Goal: Task Accomplishment & Management: Manage account settings

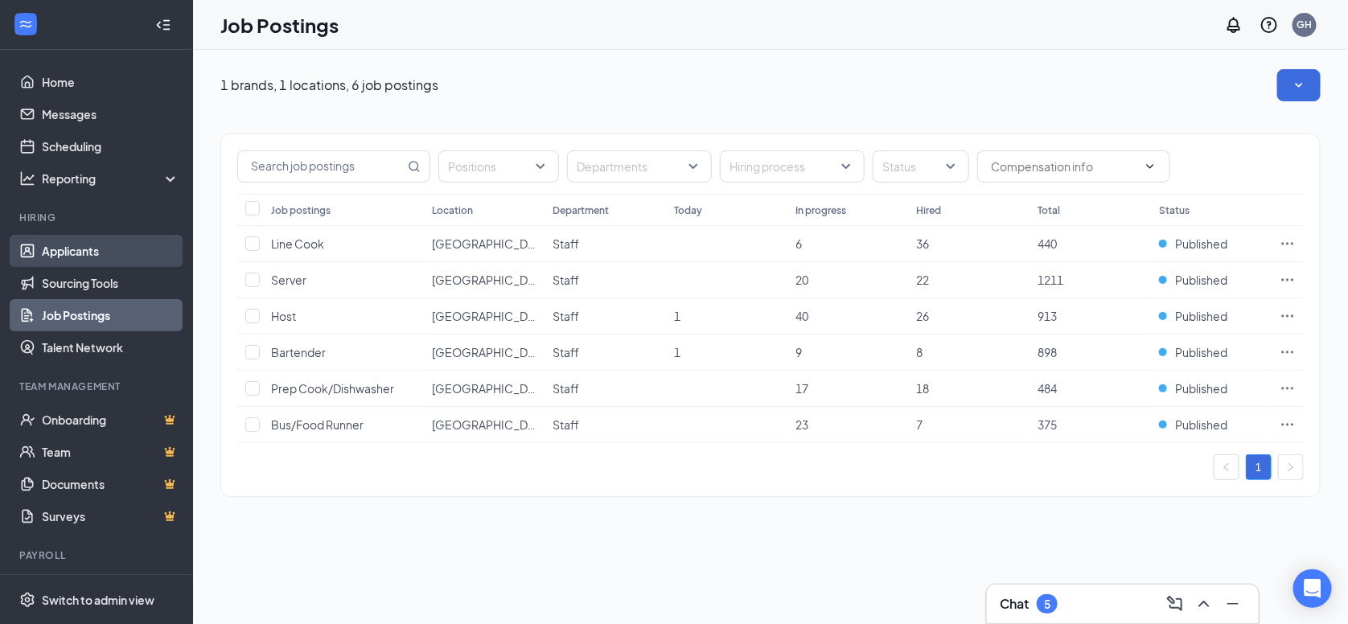
click at [117, 250] on link "Applicants" at bounding box center [111, 251] width 138 height 32
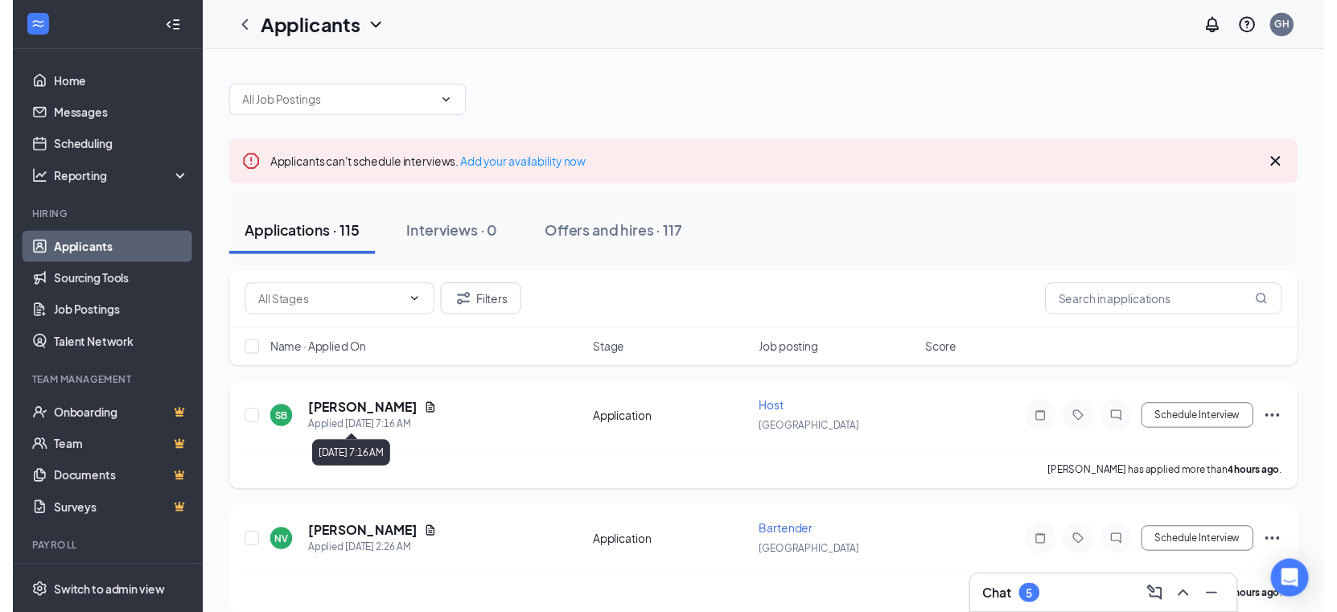
scroll to position [160, 0]
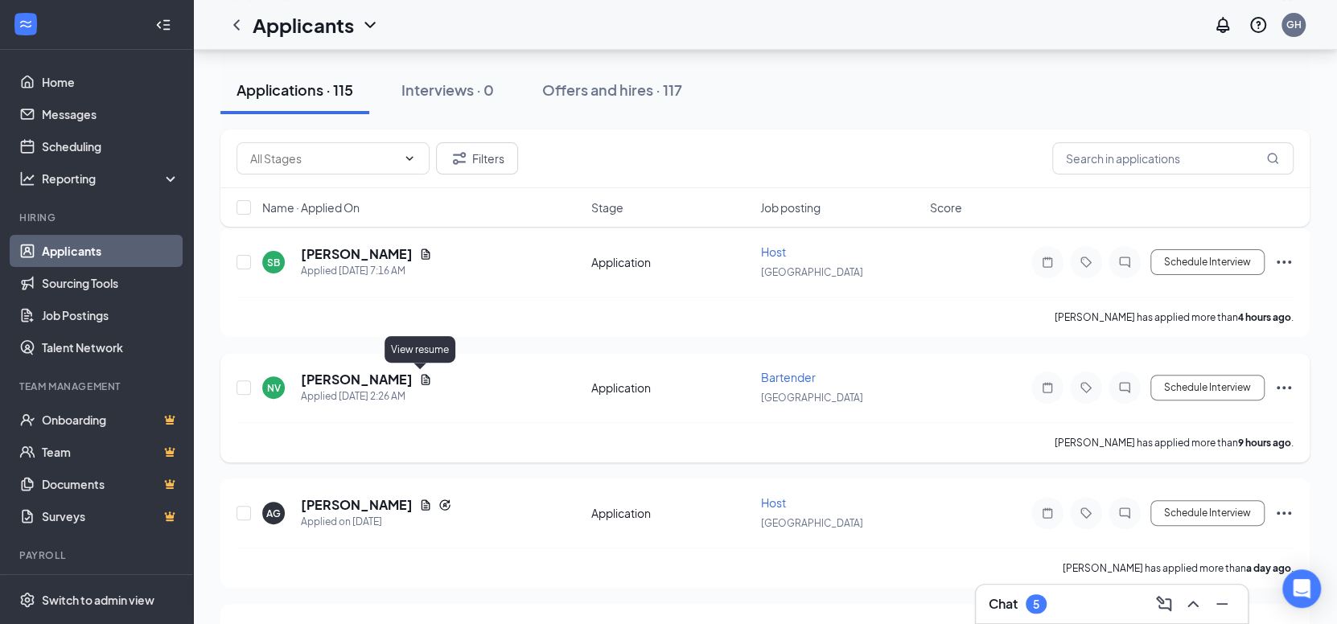
click at [421, 379] on icon "Document" at bounding box center [425, 379] width 13 height 13
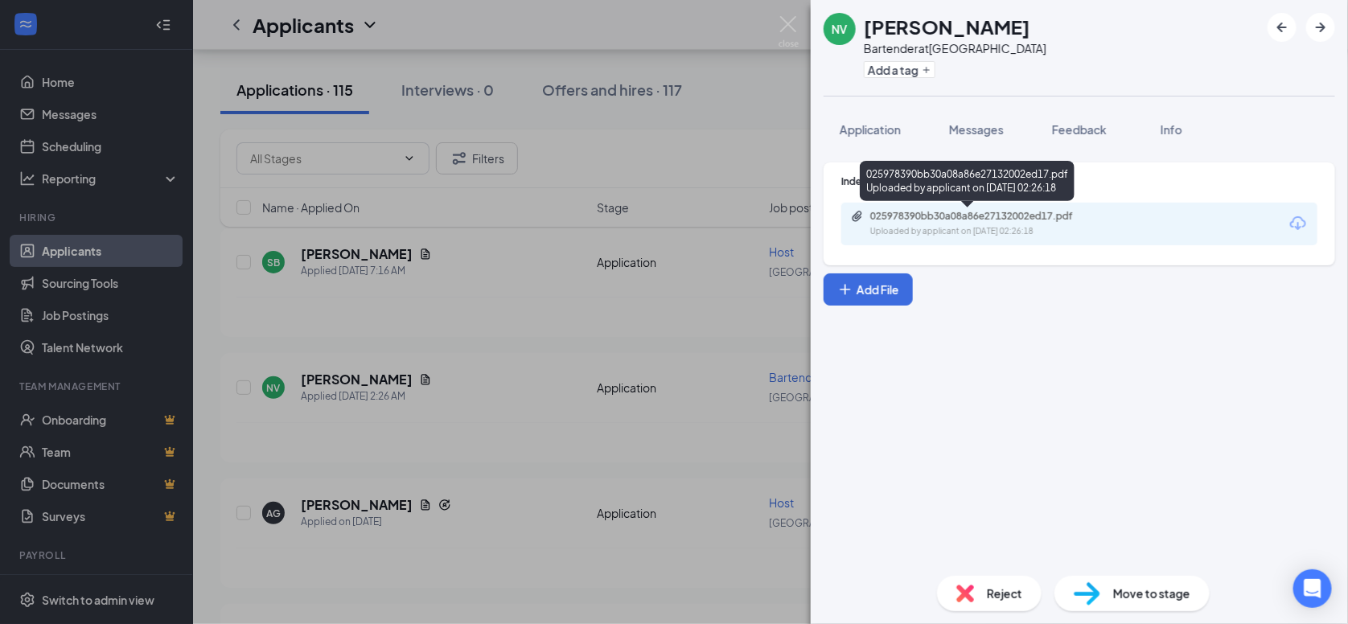
click at [981, 219] on div "025978390bb30a08a86e27132002ed17.pdf" at bounding box center [982, 216] width 225 height 13
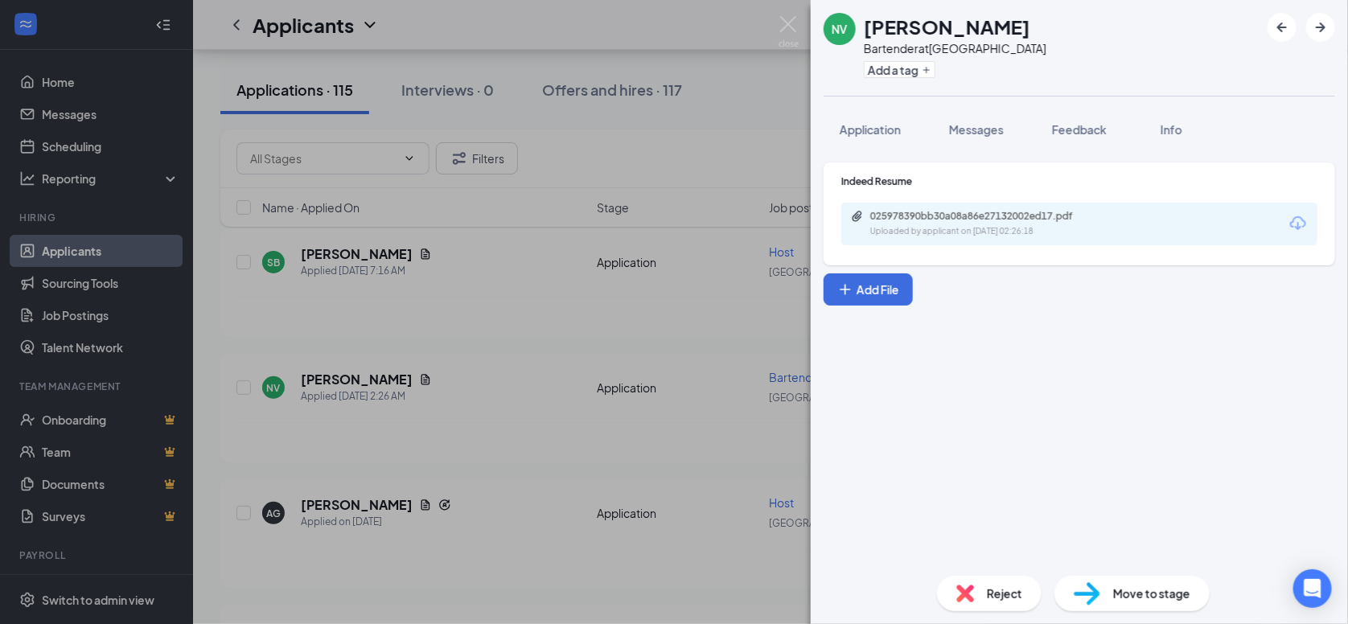
click at [989, 603] on div "Reject" at bounding box center [989, 593] width 105 height 35
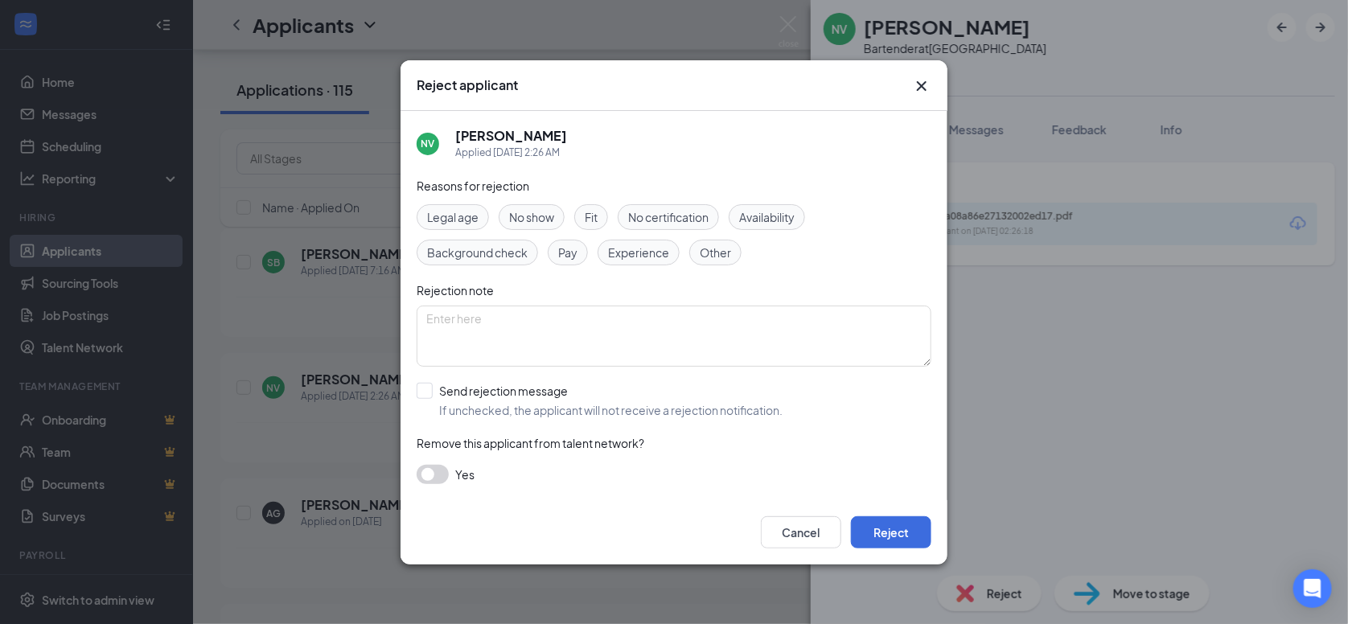
click at [644, 254] on span "Experience" at bounding box center [638, 253] width 61 height 18
click at [893, 529] on button "Reject" at bounding box center [891, 532] width 80 height 32
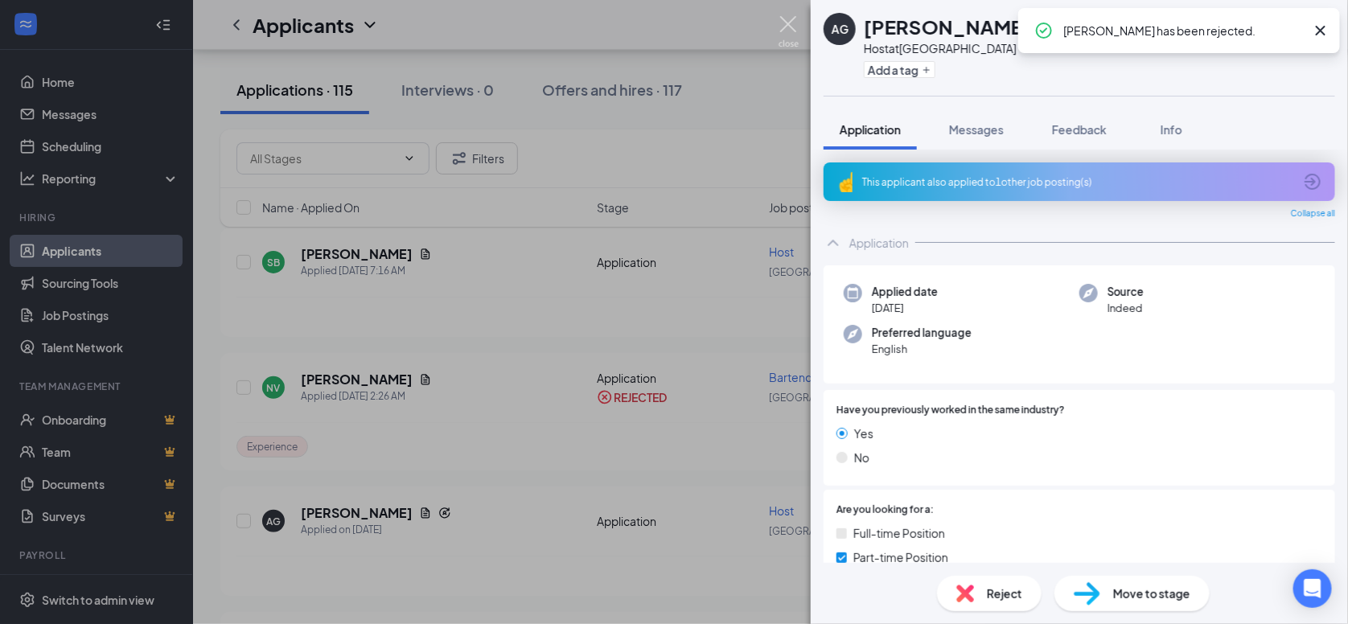
click at [789, 22] on img at bounding box center [789, 31] width 20 height 31
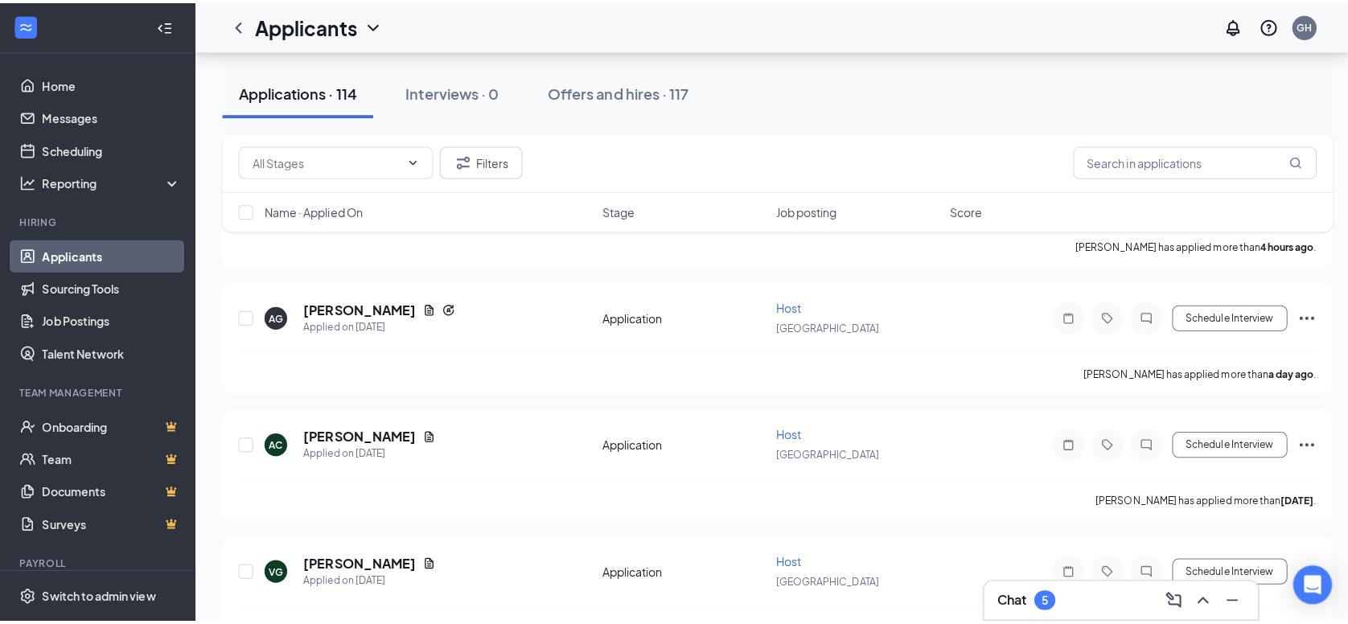
scroll to position [321, 0]
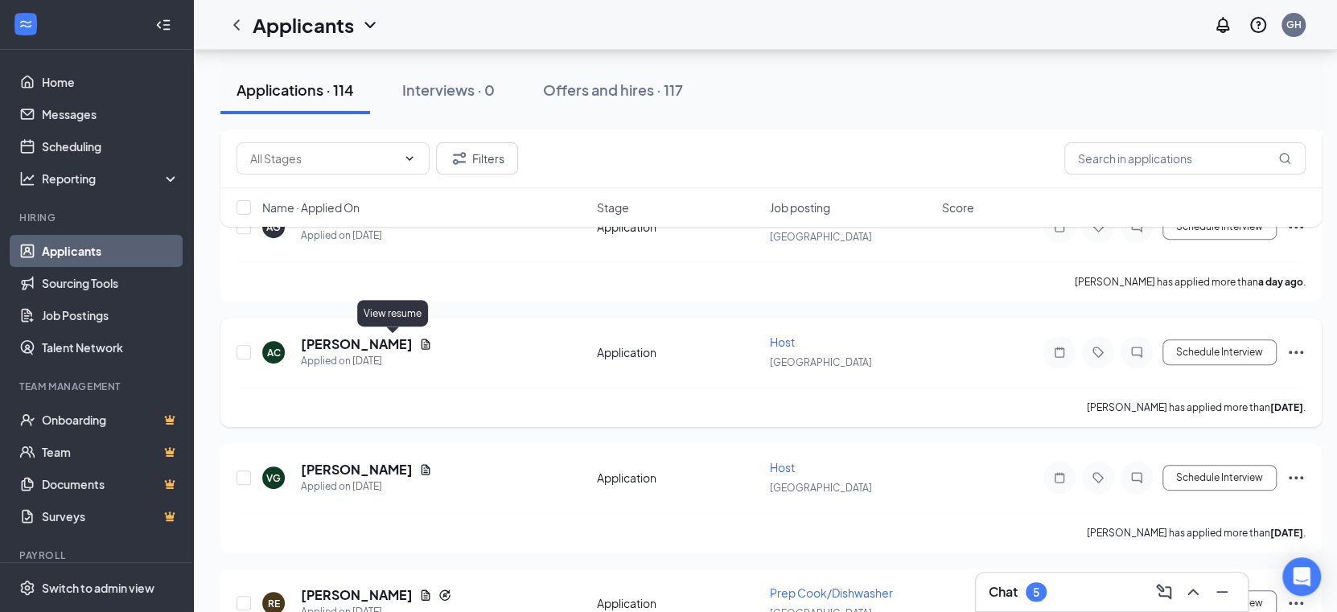
click at [422, 341] on icon "Document" at bounding box center [426, 344] width 9 height 10
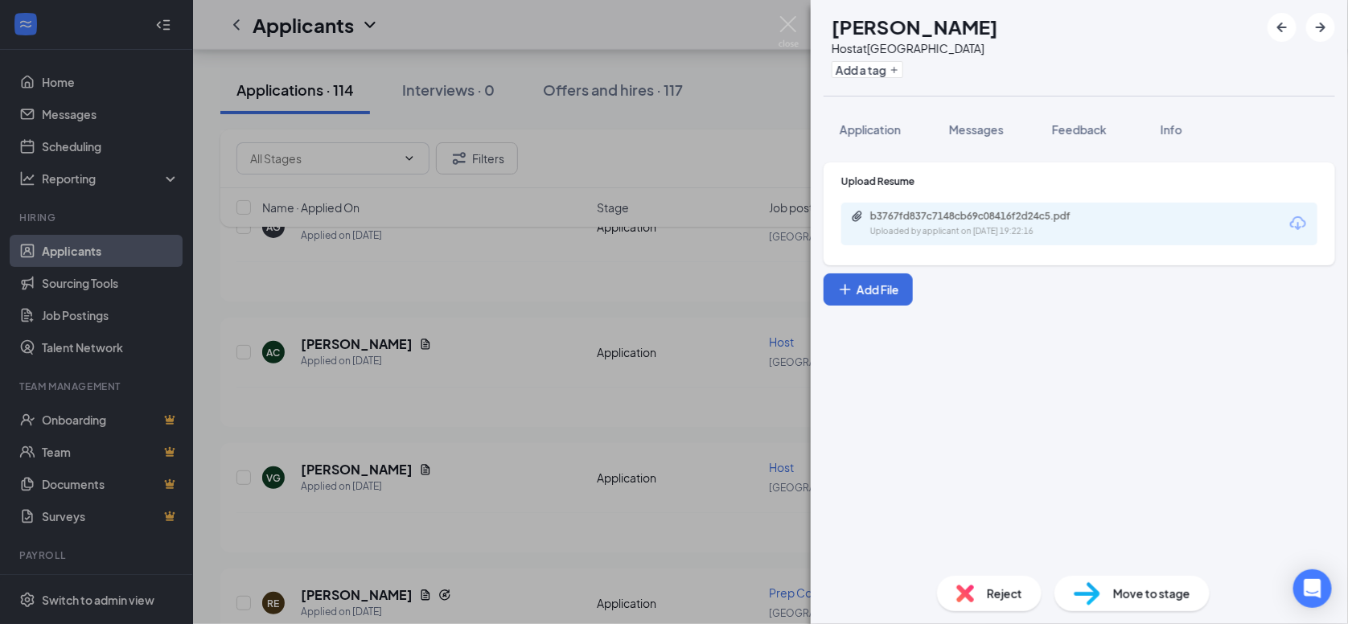
click at [1053, 241] on div "b3767fd837c7148cb69c08416f2d24c5.pdf Uploaded by applicant on [DATE] 19:22:16" at bounding box center [1079, 224] width 476 height 43
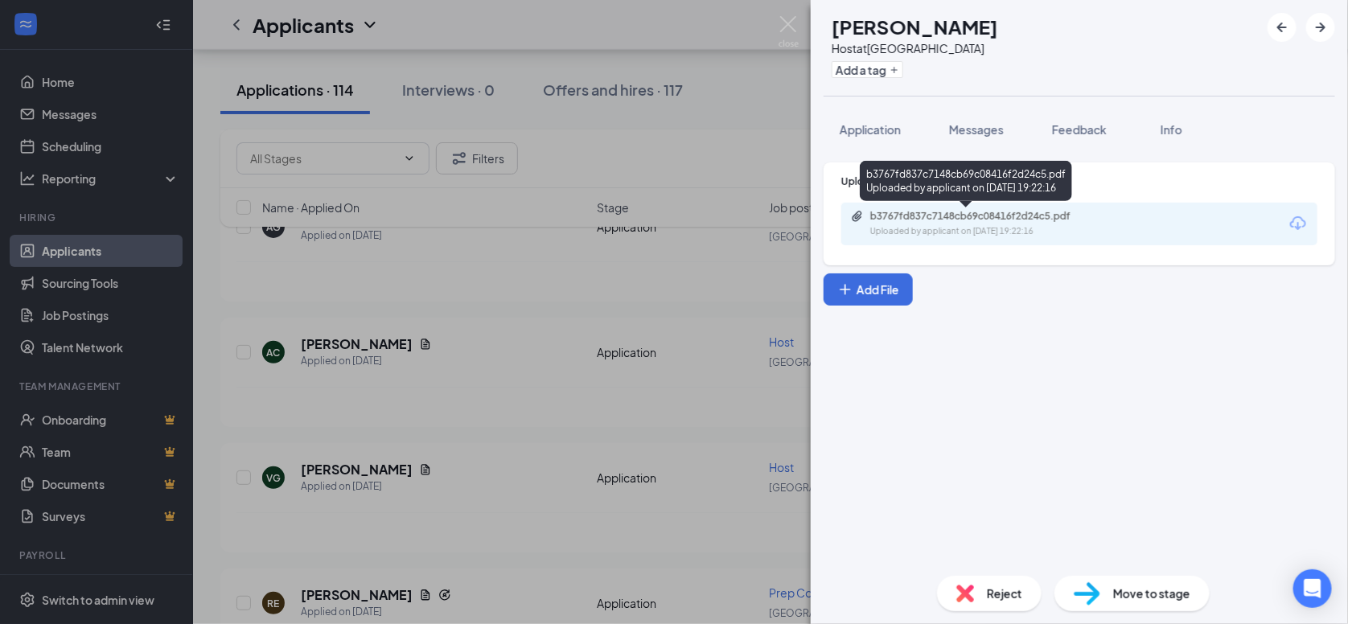
click at [1051, 228] on div "Uploaded by applicant on [DATE] 19:22:16" at bounding box center [990, 231] width 241 height 13
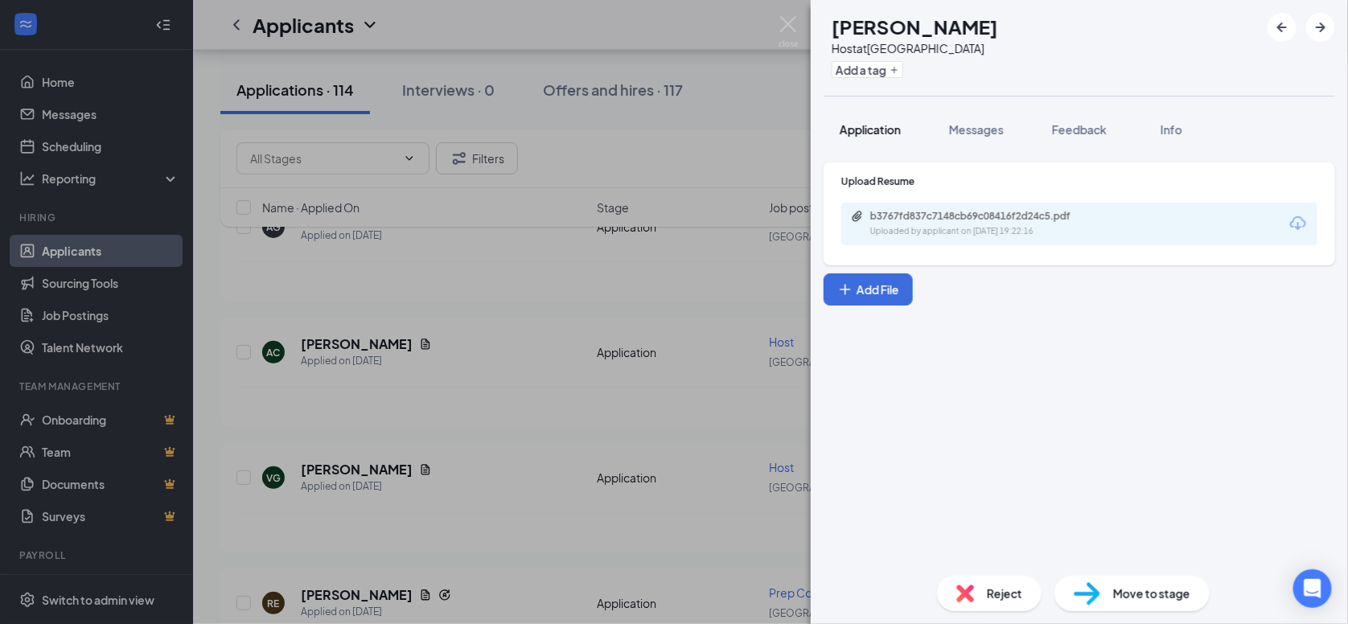
click at [860, 132] on span "Application" at bounding box center [870, 129] width 61 height 14
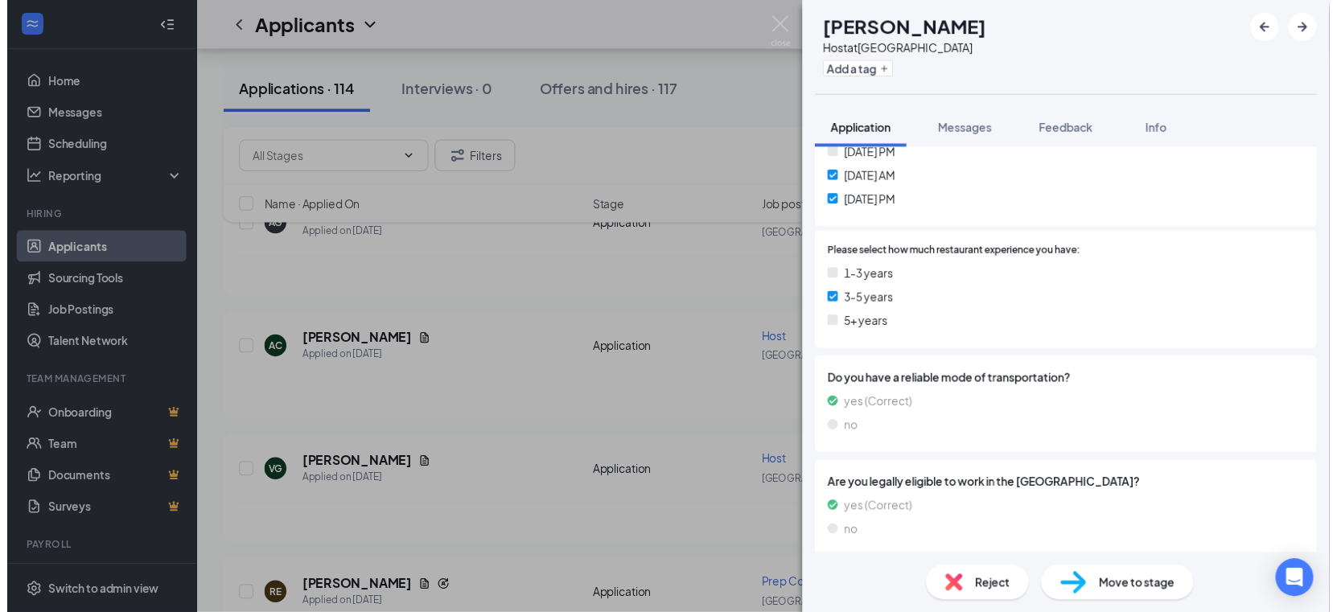
scroll to position [730, 0]
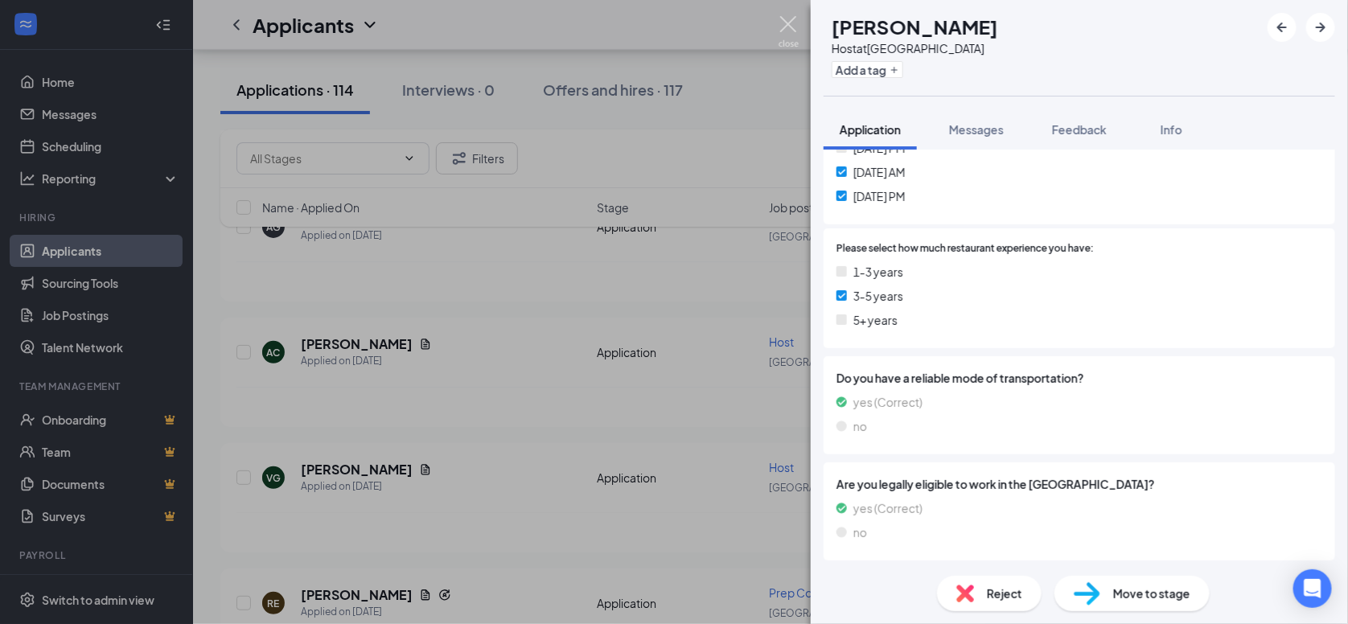
click at [784, 25] on img at bounding box center [789, 31] width 20 height 31
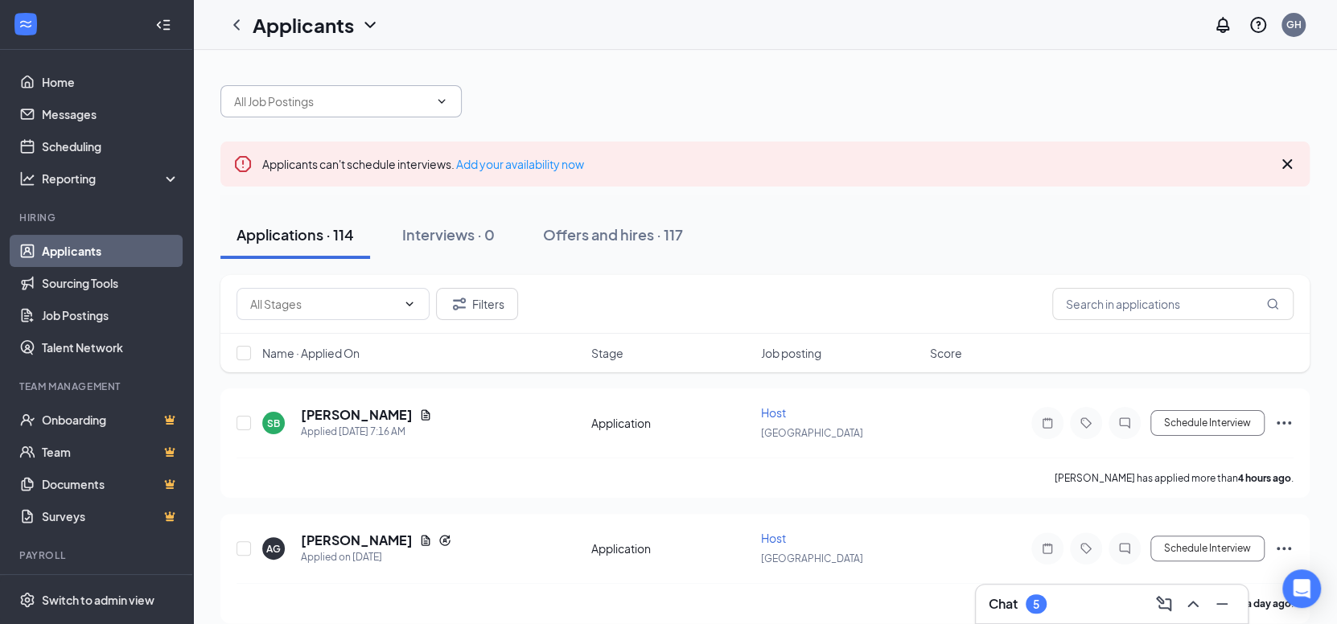
click at [409, 110] on span at bounding box center [340, 101] width 241 height 32
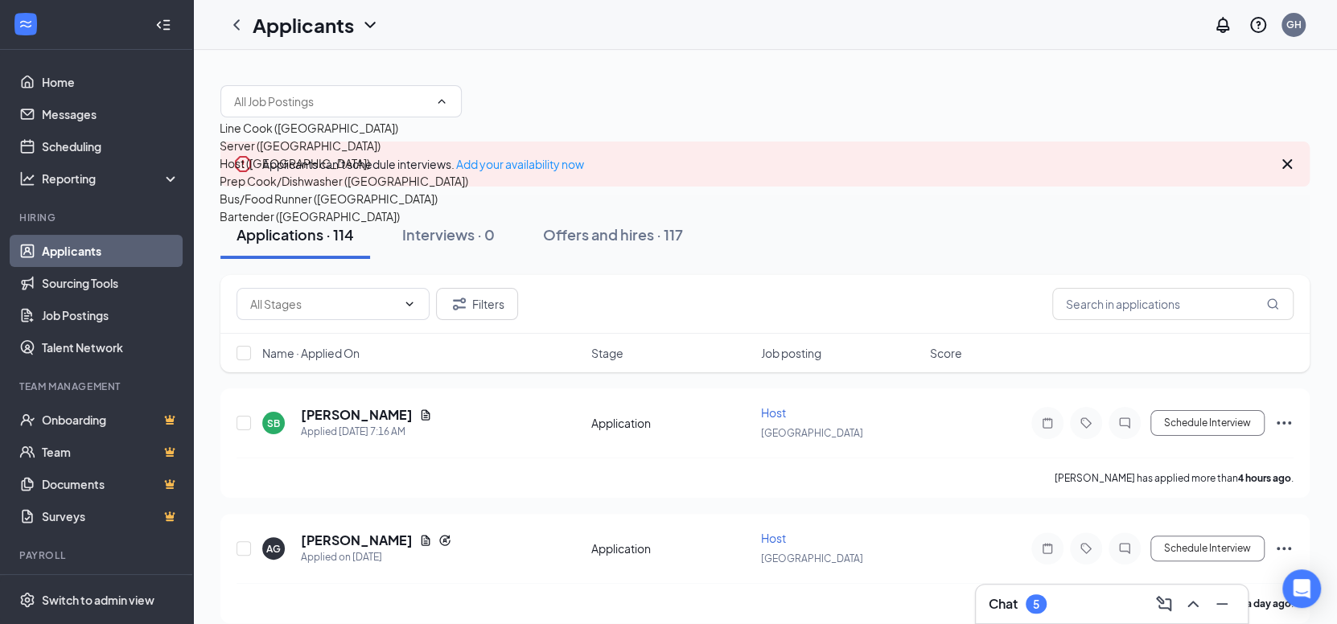
click at [335, 172] on div "Host ([GEOGRAPHIC_DATA])" at bounding box center [295, 163] width 150 height 18
type input "Host ([GEOGRAPHIC_DATA])"
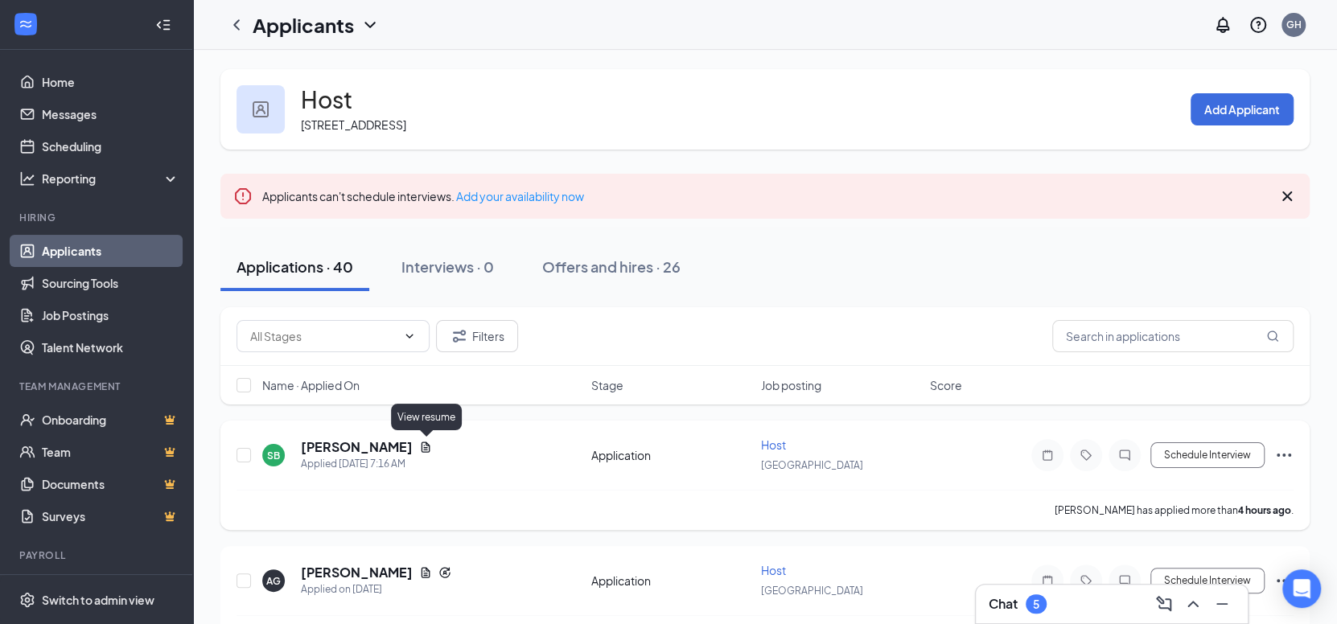
click at [428, 448] on icon "Document" at bounding box center [425, 447] width 13 height 13
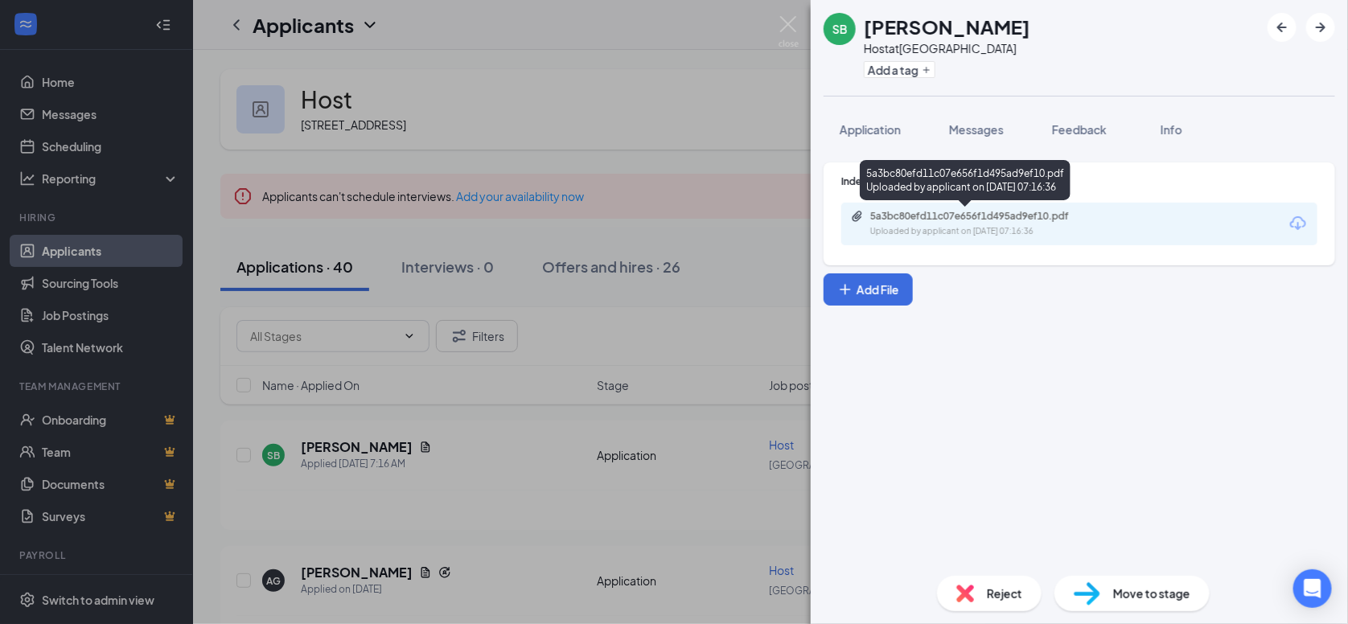
click at [980, 211] on div "5a3bc80efd11c07e656f1d495ad9ef10.pdf" at bounding box center [982, 216] width 225 height 13
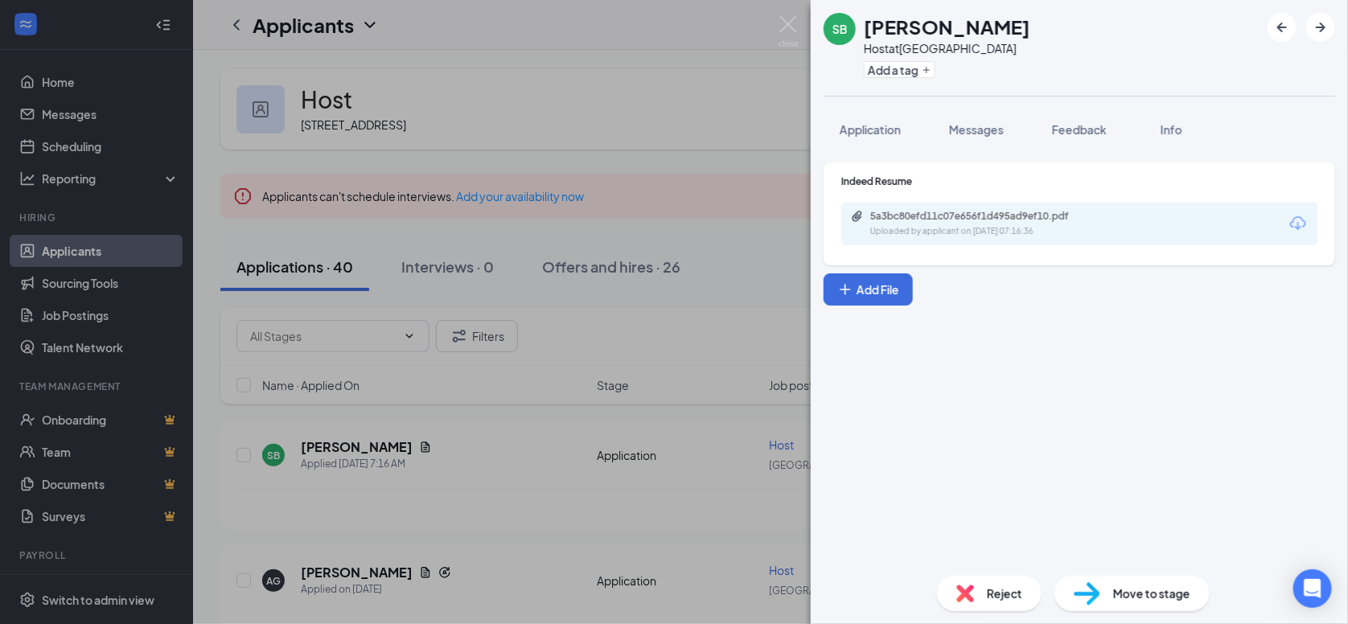
click at [985, 594] on div "Reject" at bounding box center [989, 593] width 105 height 35
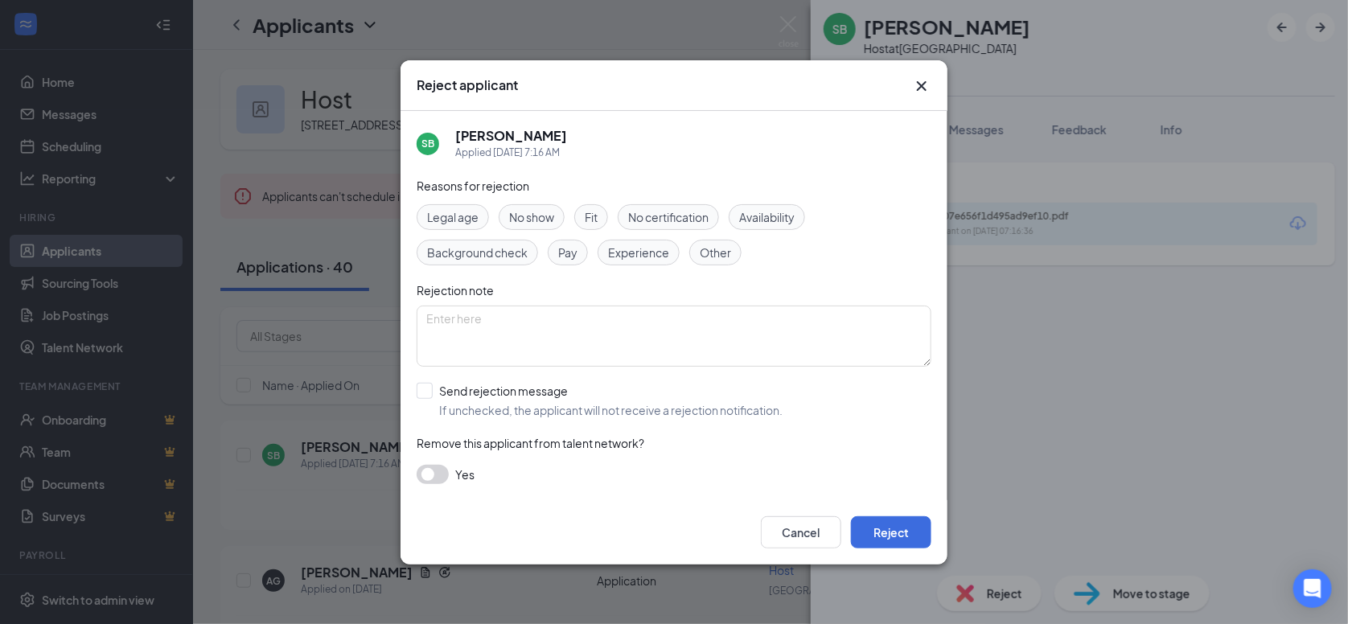
click at [926, 84] on icon "Cross" at bounding box center [921, 85] width 19 height 19
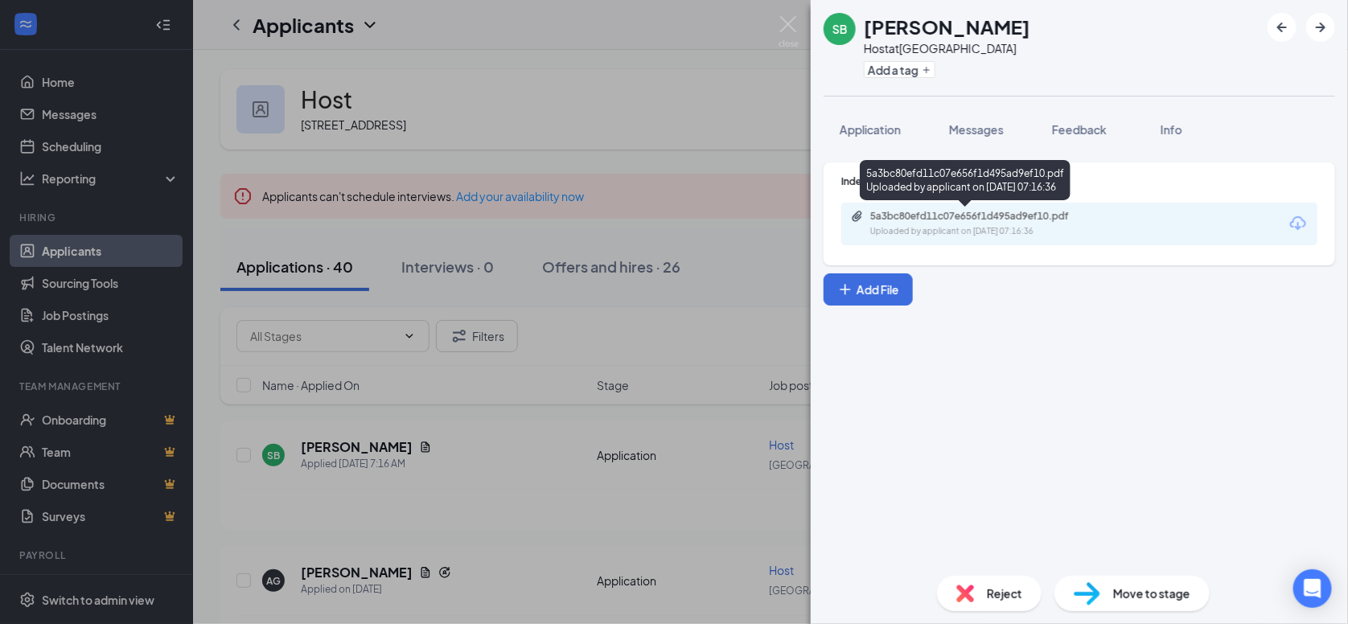
click at [912, 228] on div "Uploaded by applicant on [DATE] 07:16:36" at bounding box center [990, 231] width 241 height 13
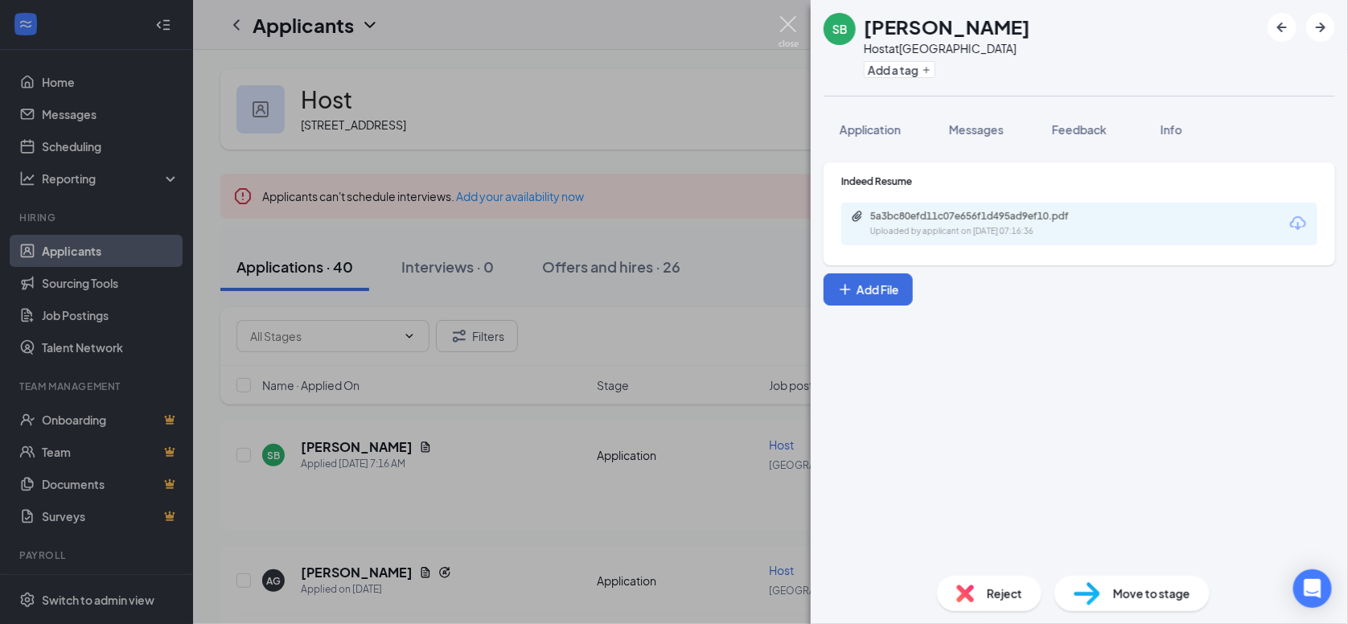
click at [788, 23] on img at bounding box center [789, 31] width 20 height 31
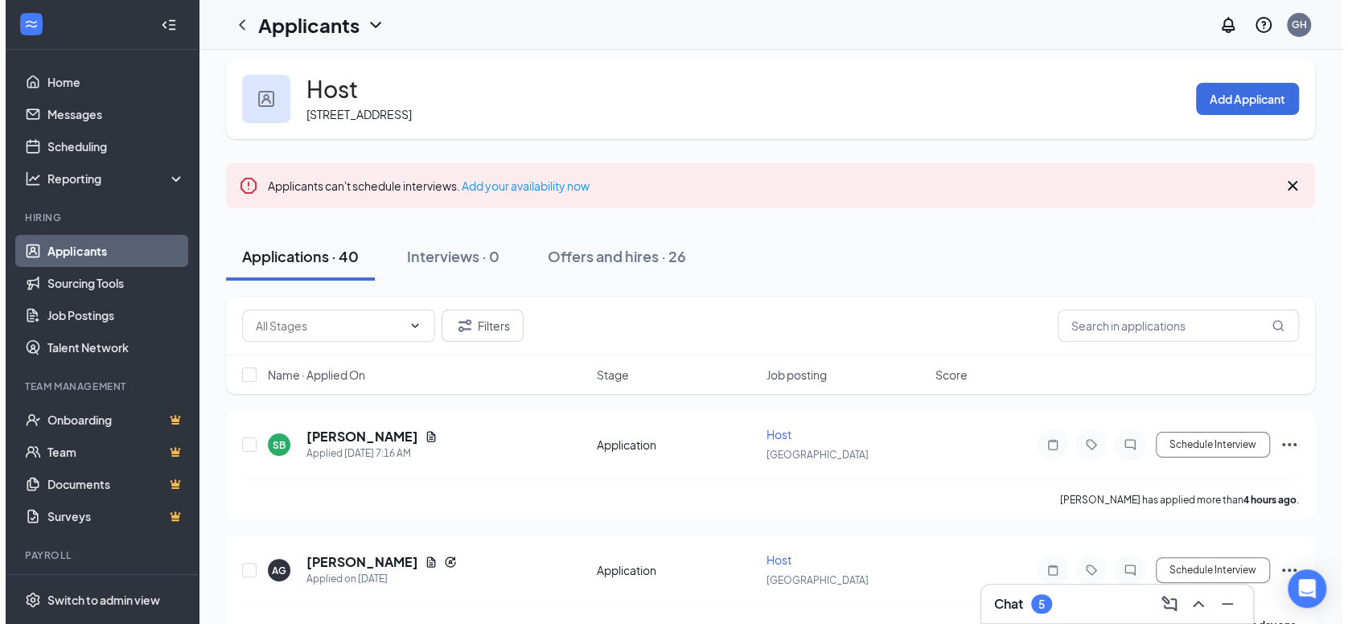
scroll to position [160, 0]
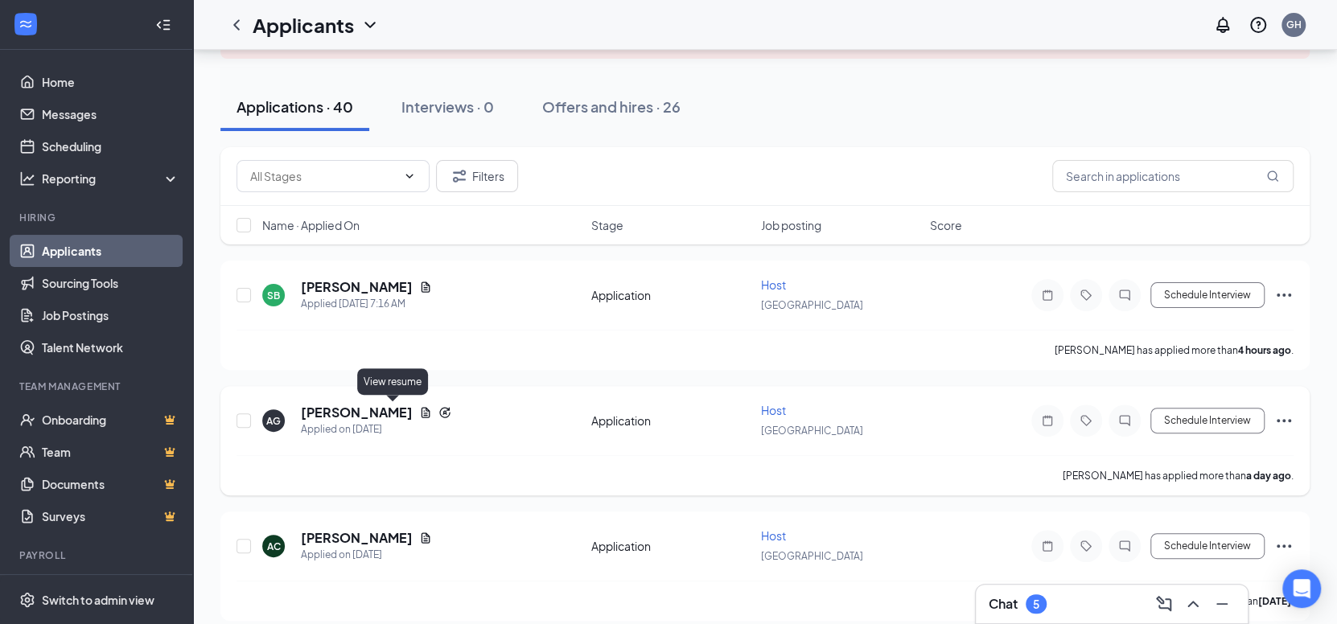
click at [419, 410] on icon "Document" at bounding box center [425, 412] width 13 height 13
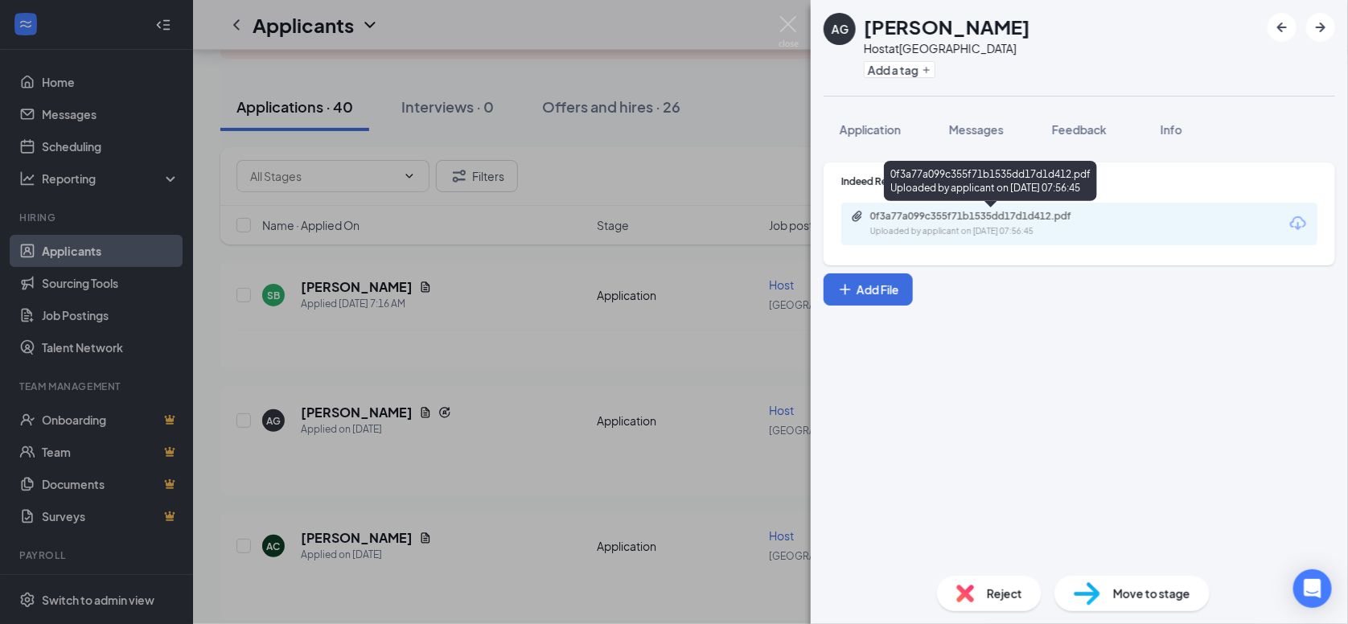
click at [1058, 221] on div "0f3a77a099c355f71b1535dd17d1d412.pdf" at bounding box center [982, 216] width 225 height 13
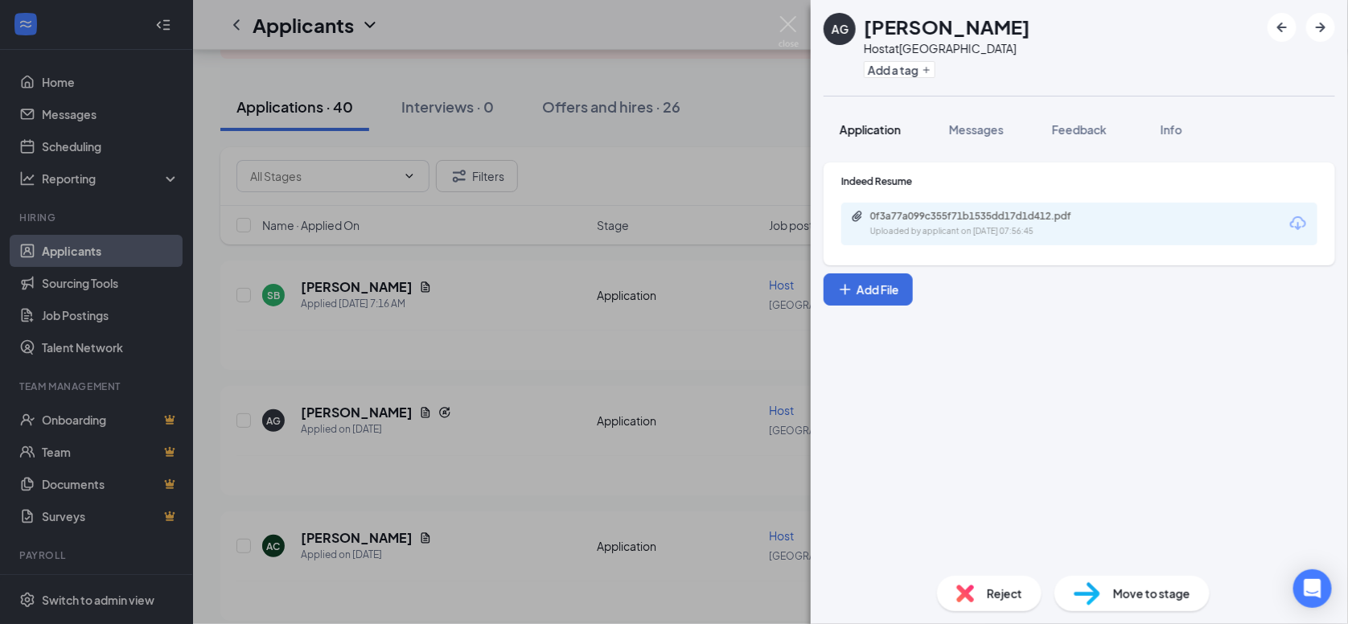
click at [901, 127] on span "Application" at bounding box center [870, 129] width 61 height 14
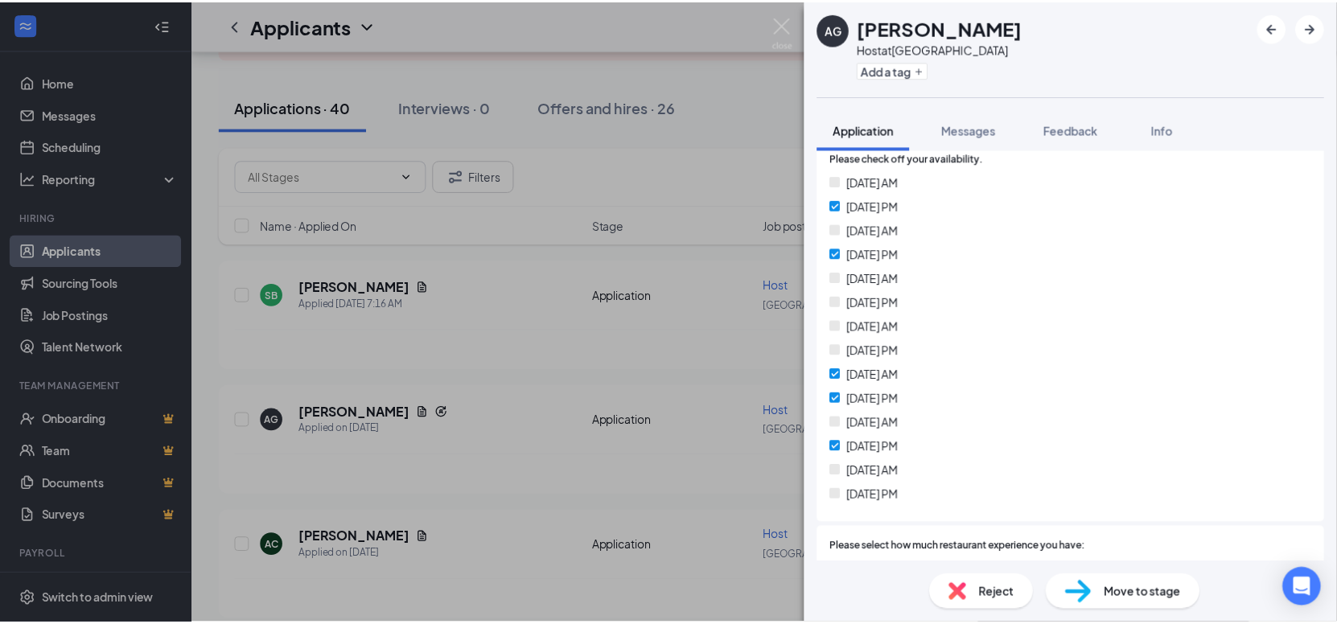
scroll to position [562, 0]
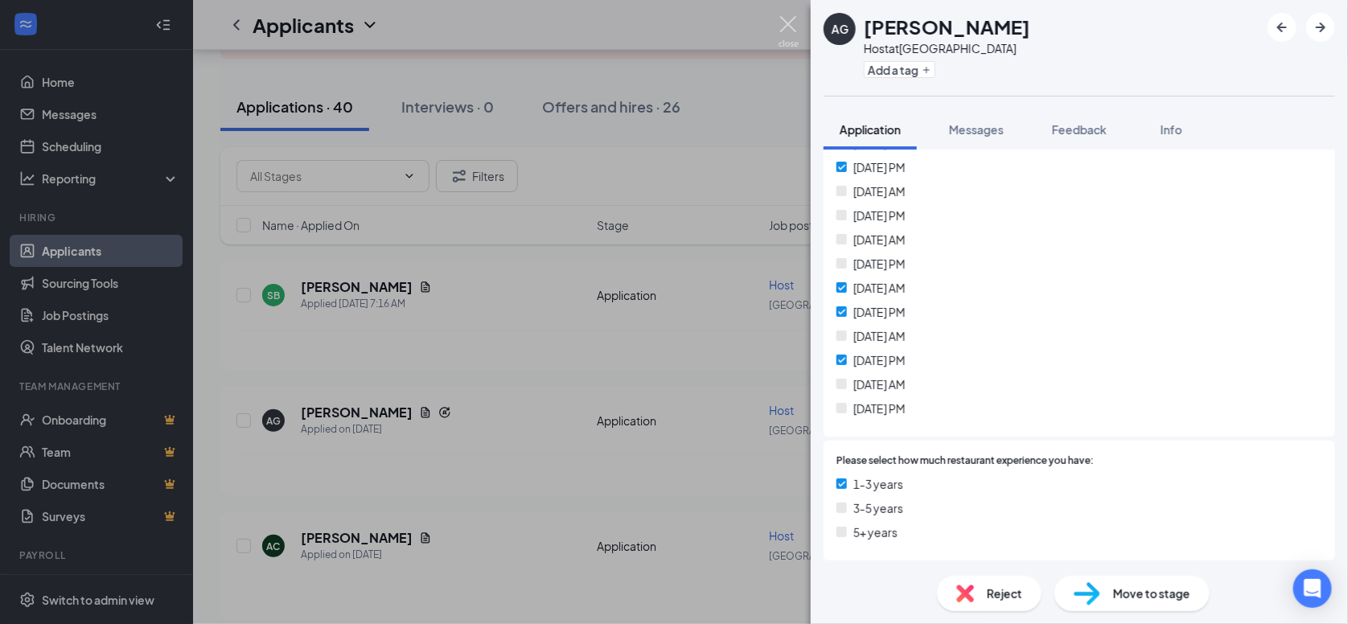
click at [792, 26] on img at bounding box center [789, 31] width 20 height 31
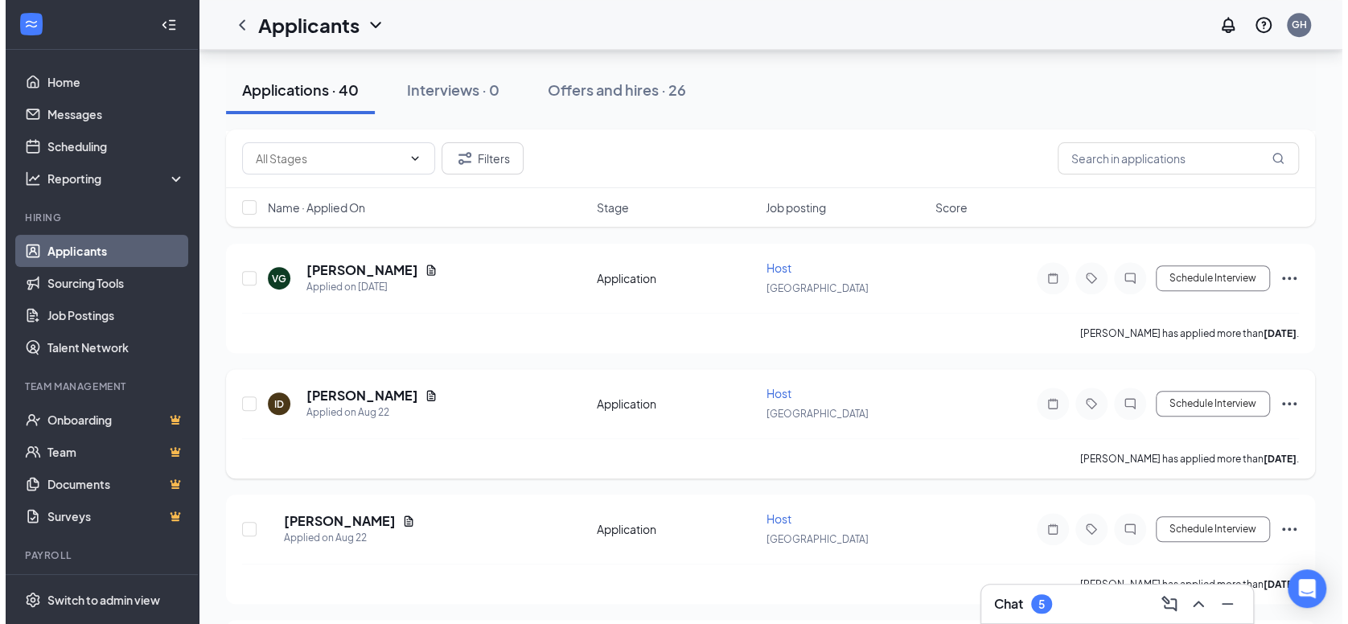
scroll to position [562, 0]
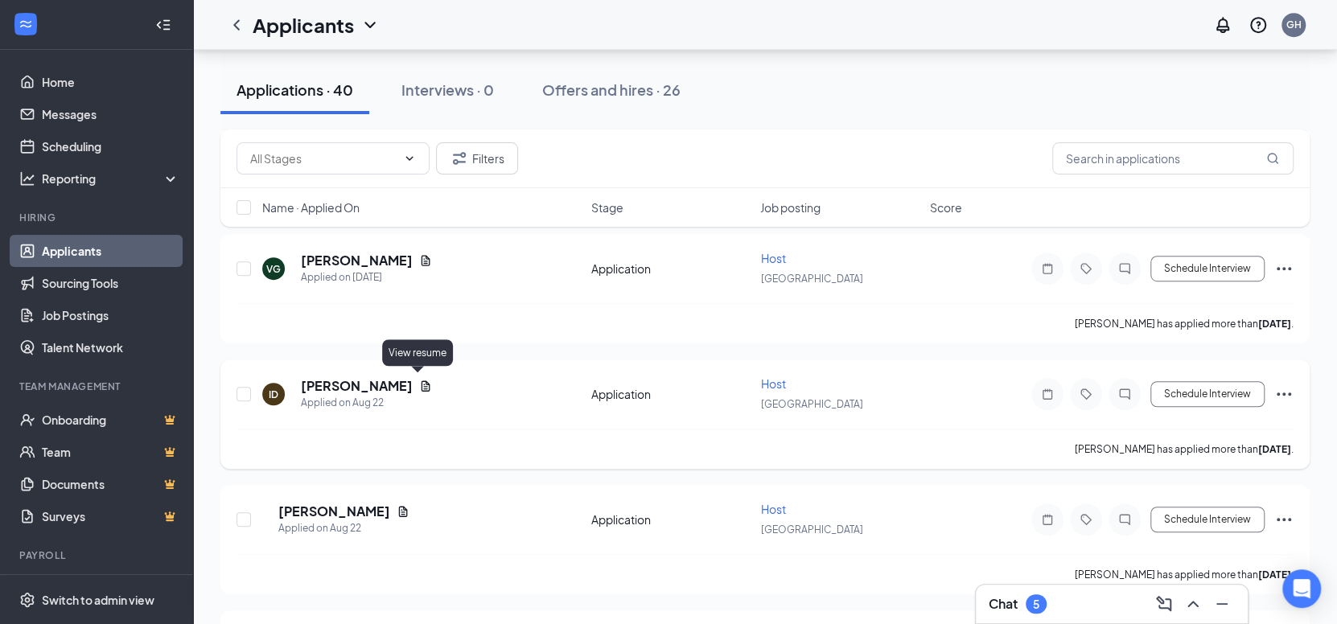
click at [422, 381] on icon "Document" at bounding box center [426, 386] width 9 height 10
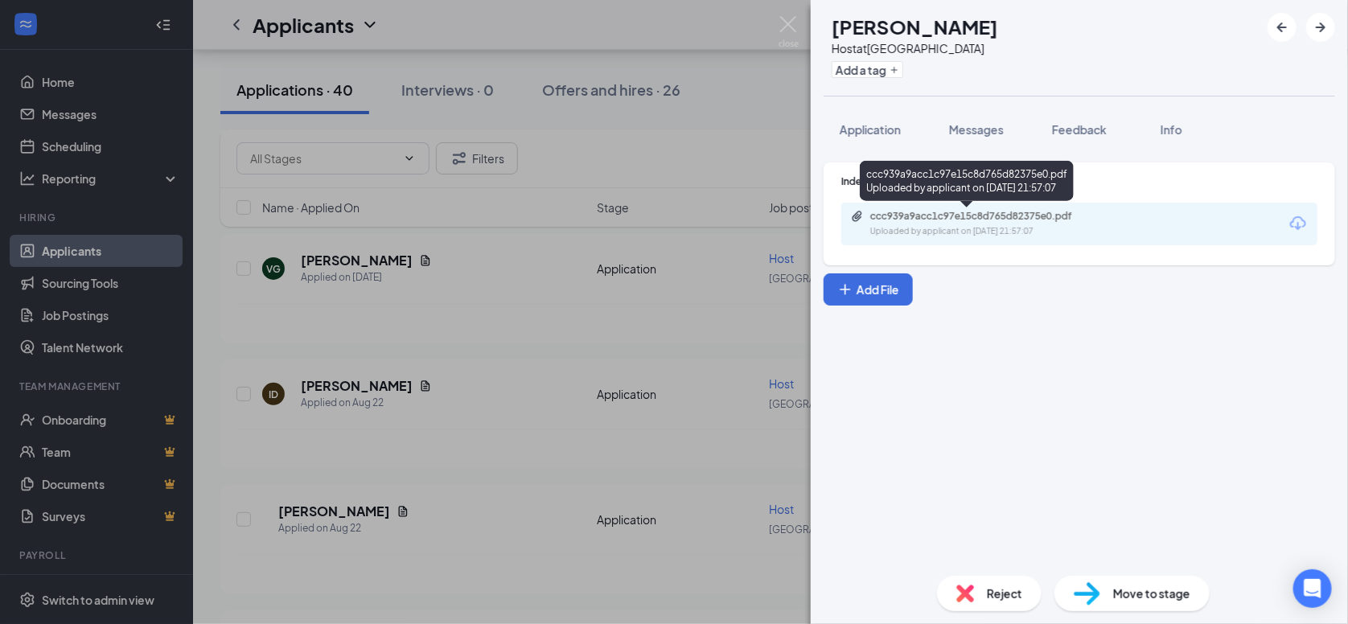
click at [1008, 230] on div "Uploaded by applicant on [DATE] 21:57:07" at bounding box center [990, 231] width 241 height 13
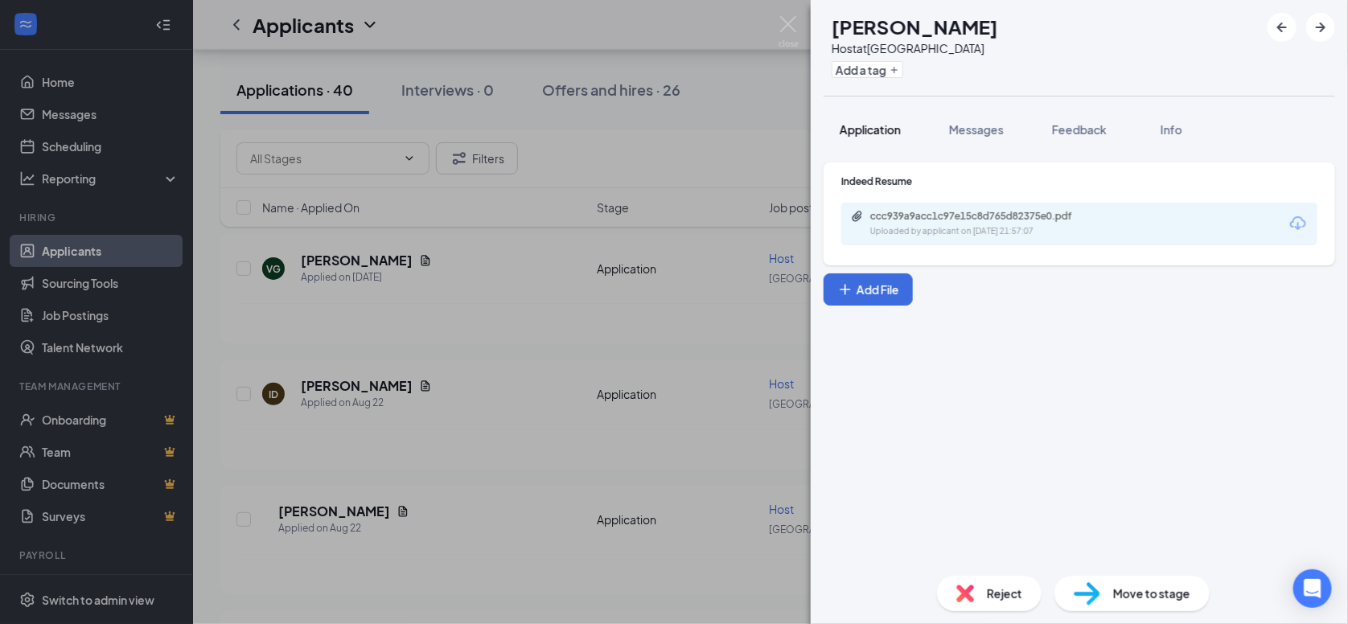
click at [852, 129] on span "Application" at bounding box center [870, 129] width 61 height 14
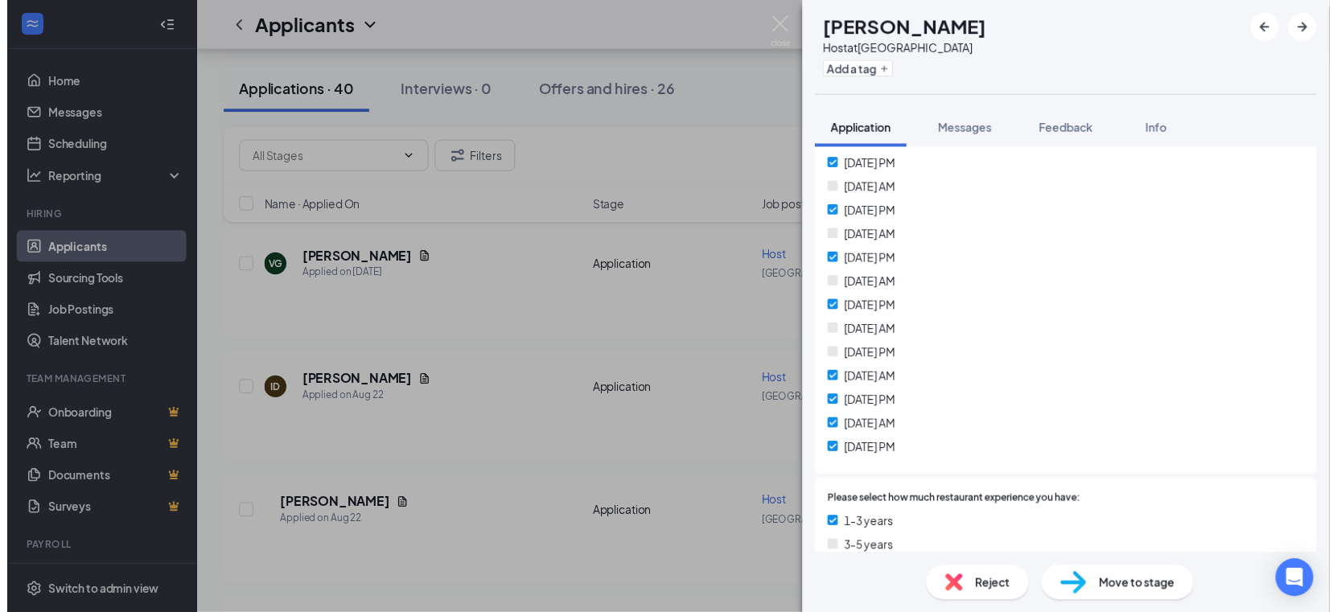
scroll to position [483, 0]
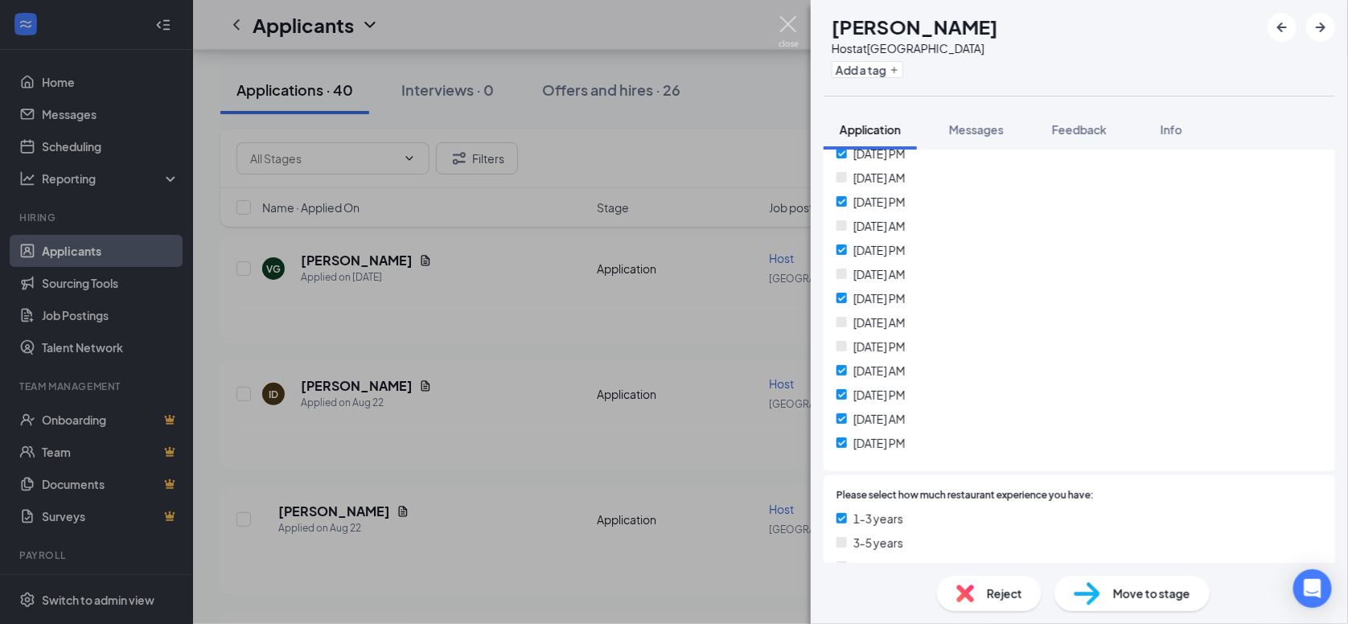
click at [792, 27] on img at bounding box center [789, 31] width 20 height 31
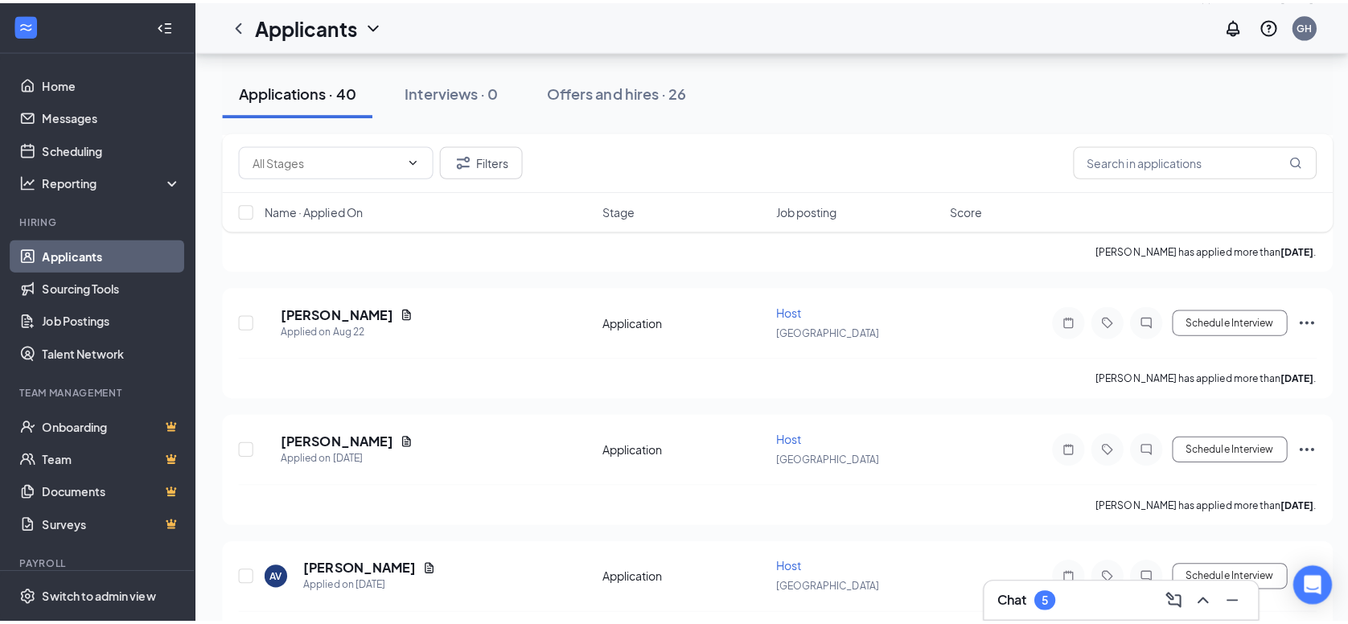
scroll to position [804, 0]
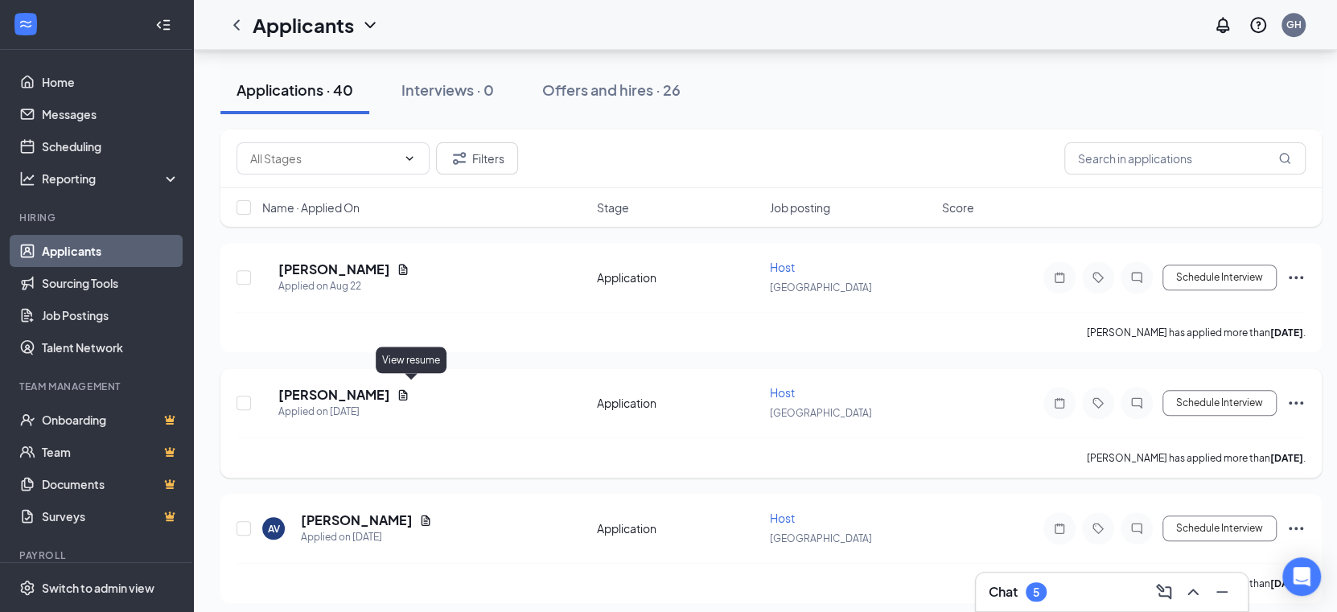
click at [408, 390] on icon "Document" at bounding box center [403, 395] width 9 height 10
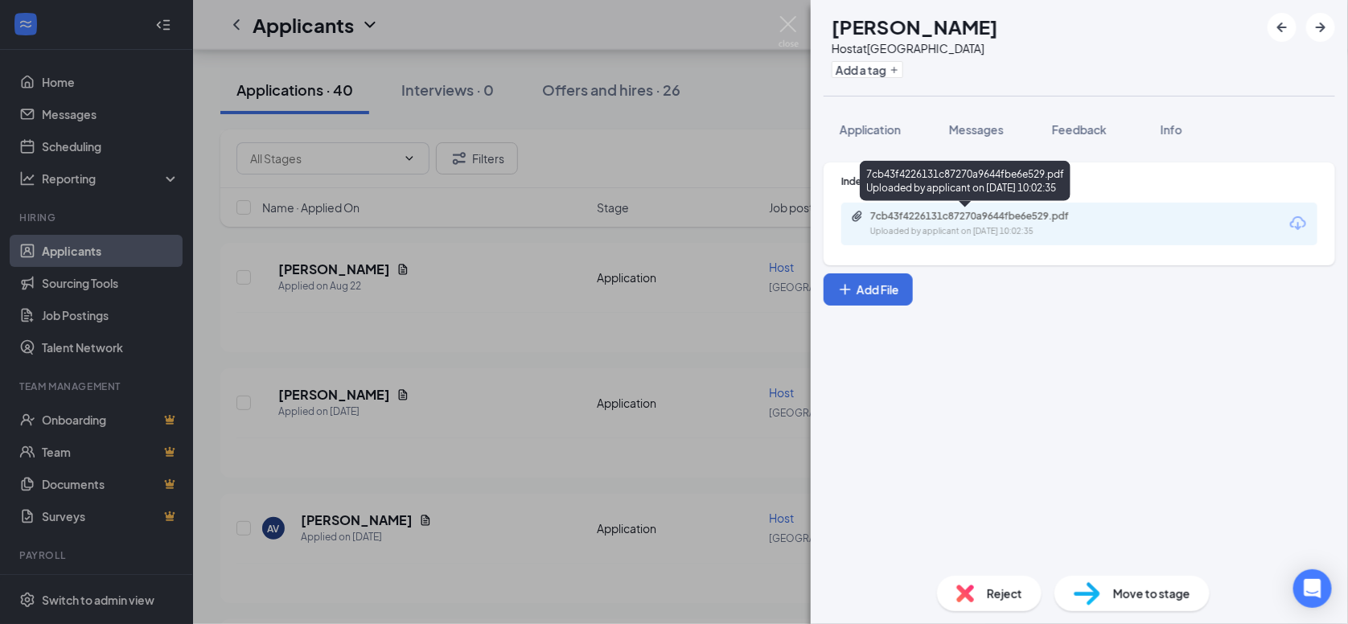
click at [1043, 225] on div "Uploaded by applicant on [DATE] 10:02:35" at bounding box center [990, 231] width 241 height 13
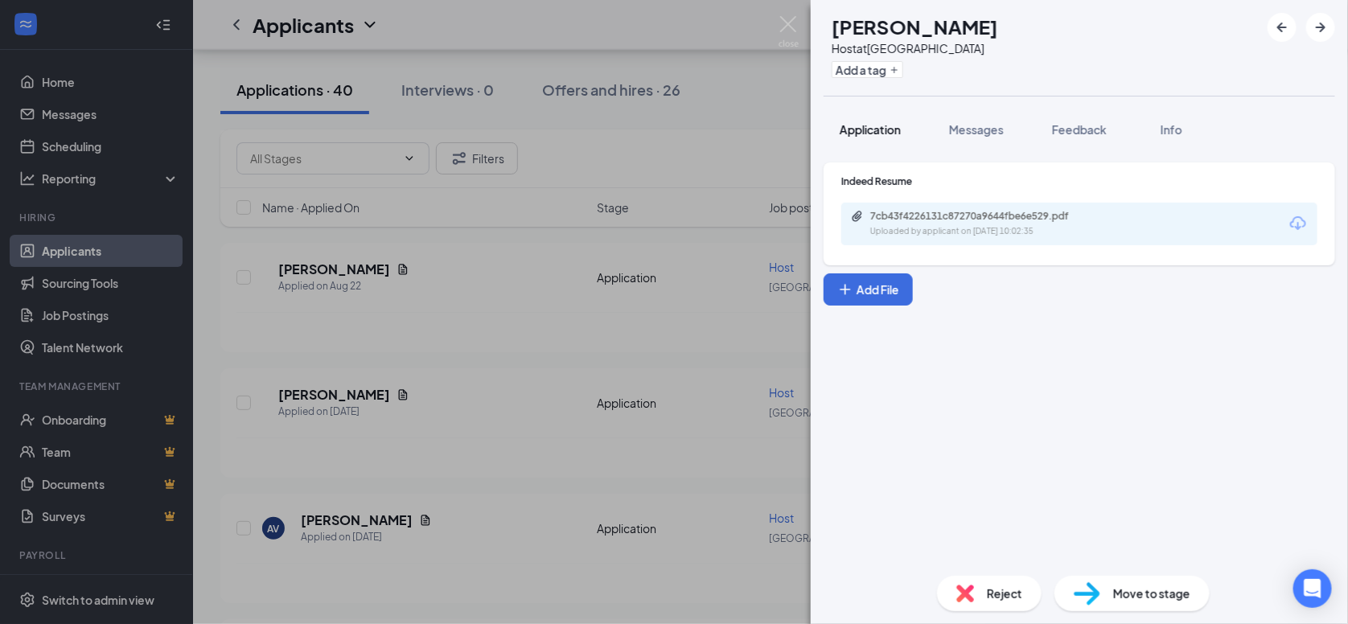
click at [854, 125] on span "Application" at bounding box center [870, 129] width 61 height 14
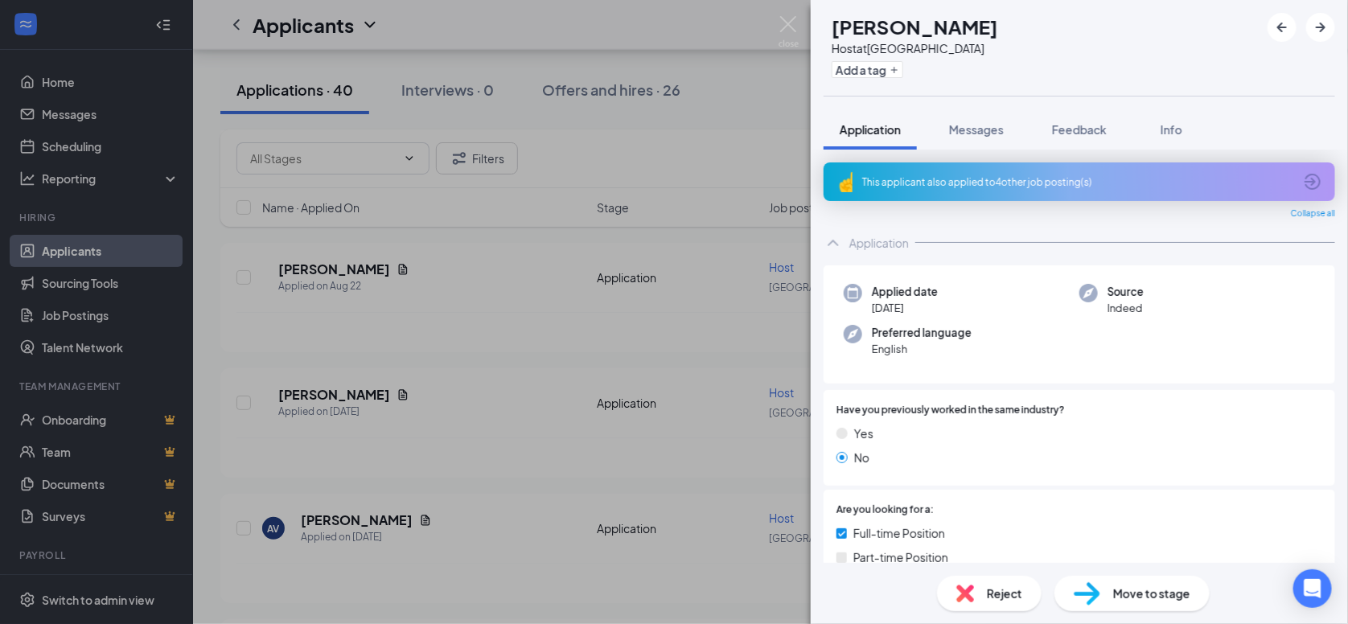
click at [1305, 183] on icon "ArrowCircle" at bounding box center [1312, 181] width 19 height 19
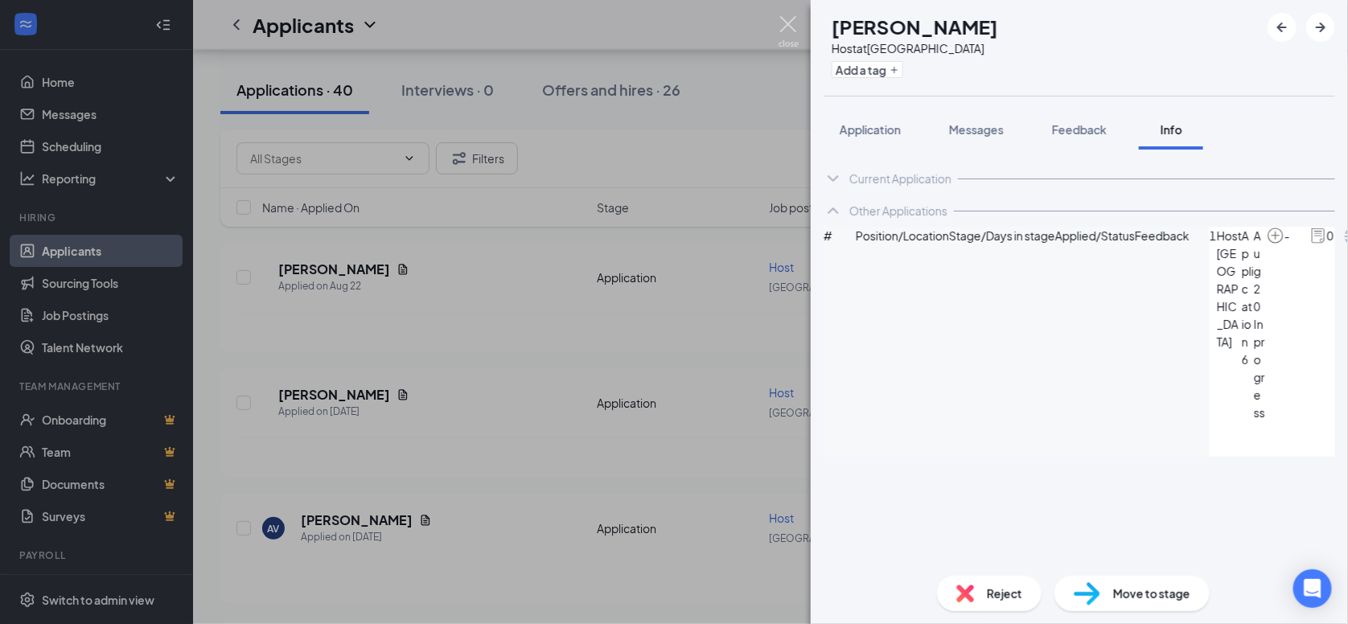
click at [788, 27] on img at bounding box center [789, 31] width 20 height 31
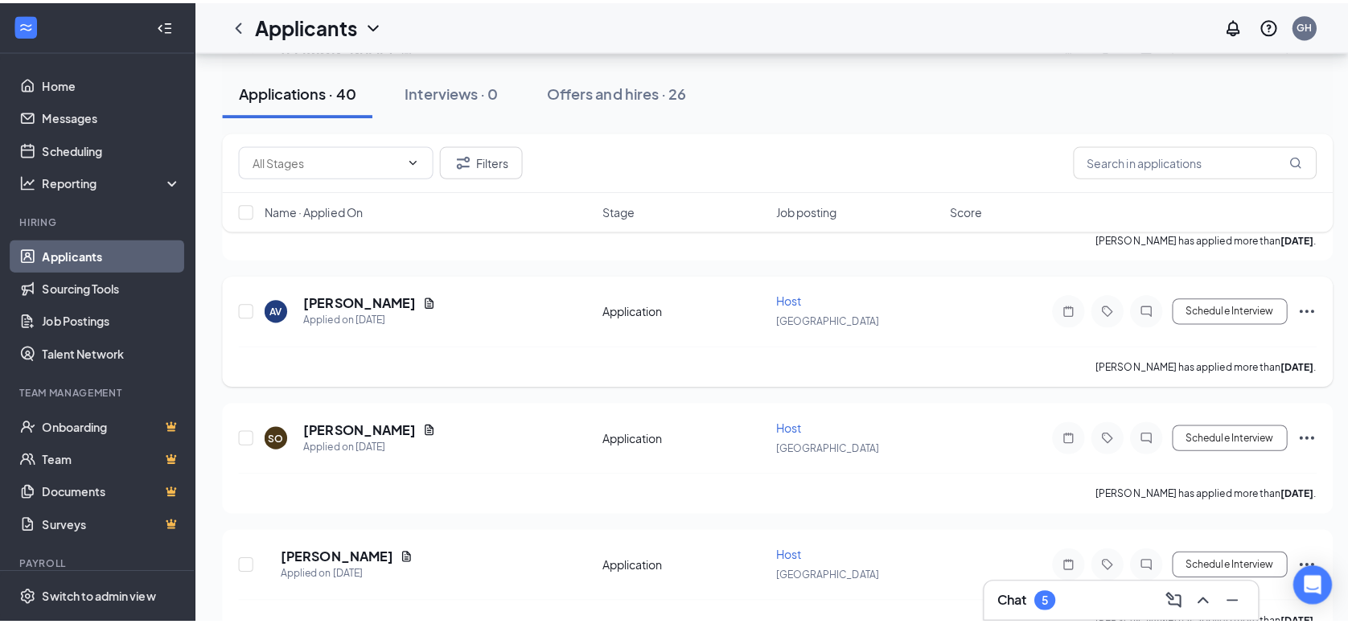
scroll to position [1125, 0]
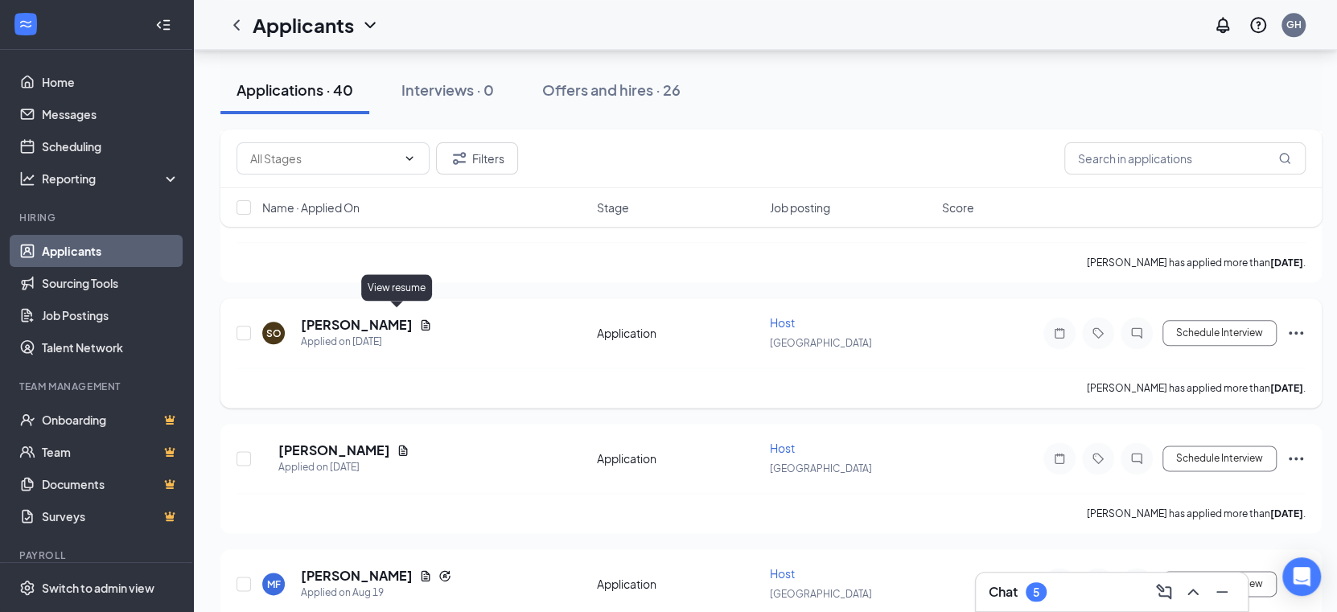
click at [422, 320] on icon "Document" at bounding box center [426, 325] width 9 height 10
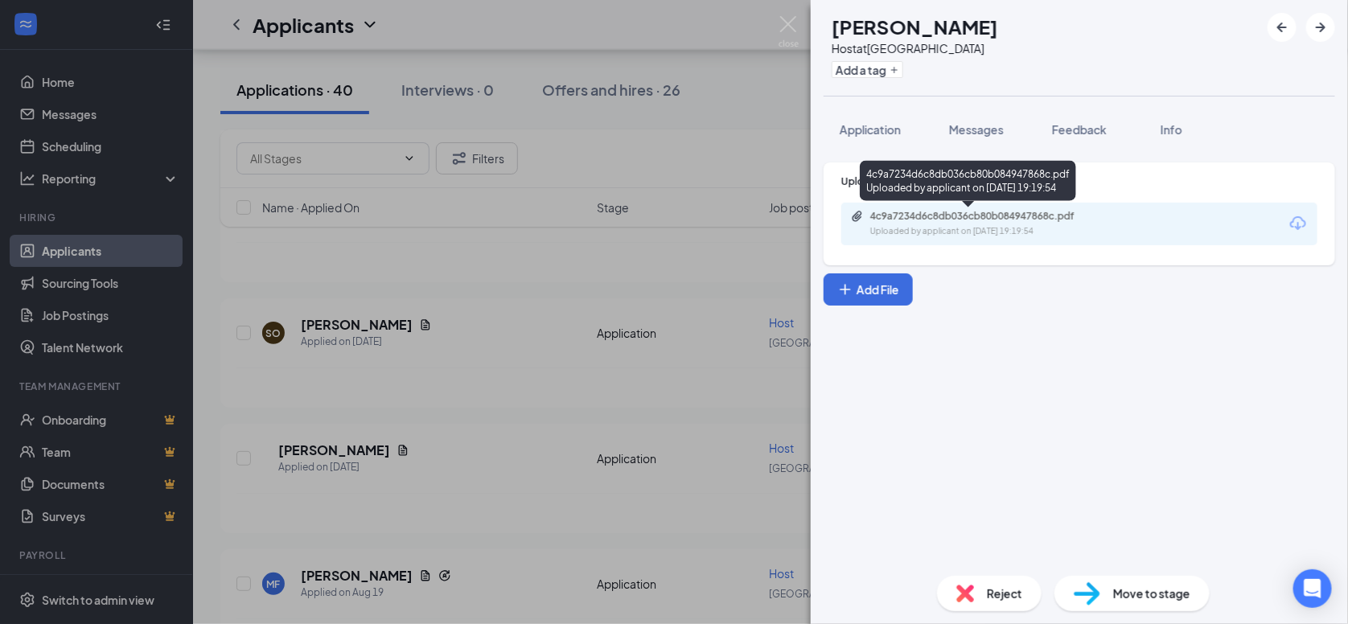
click at [898, 219] on div "4c9a7234d6c8db036cb80b084947868c.pdf" at bounding box center [982, 216] width 225 height 13
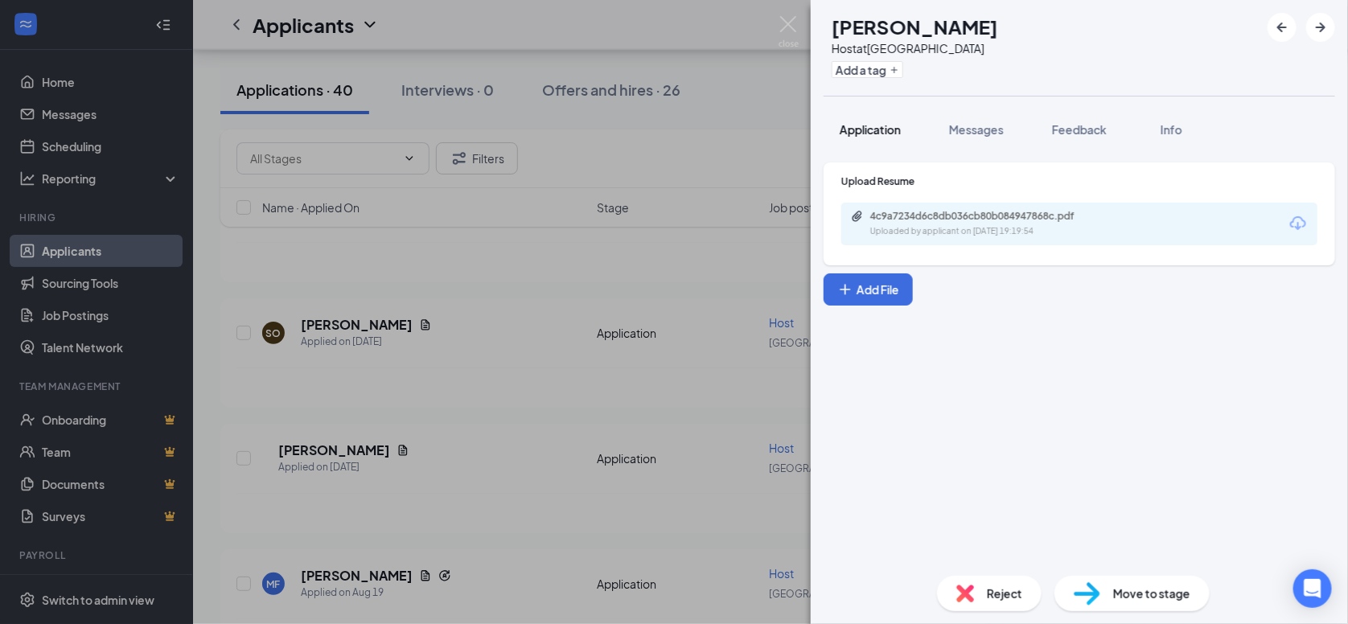
click at [870, 122] on span "Application" at bounding box center [870, 129] width 61 height 14
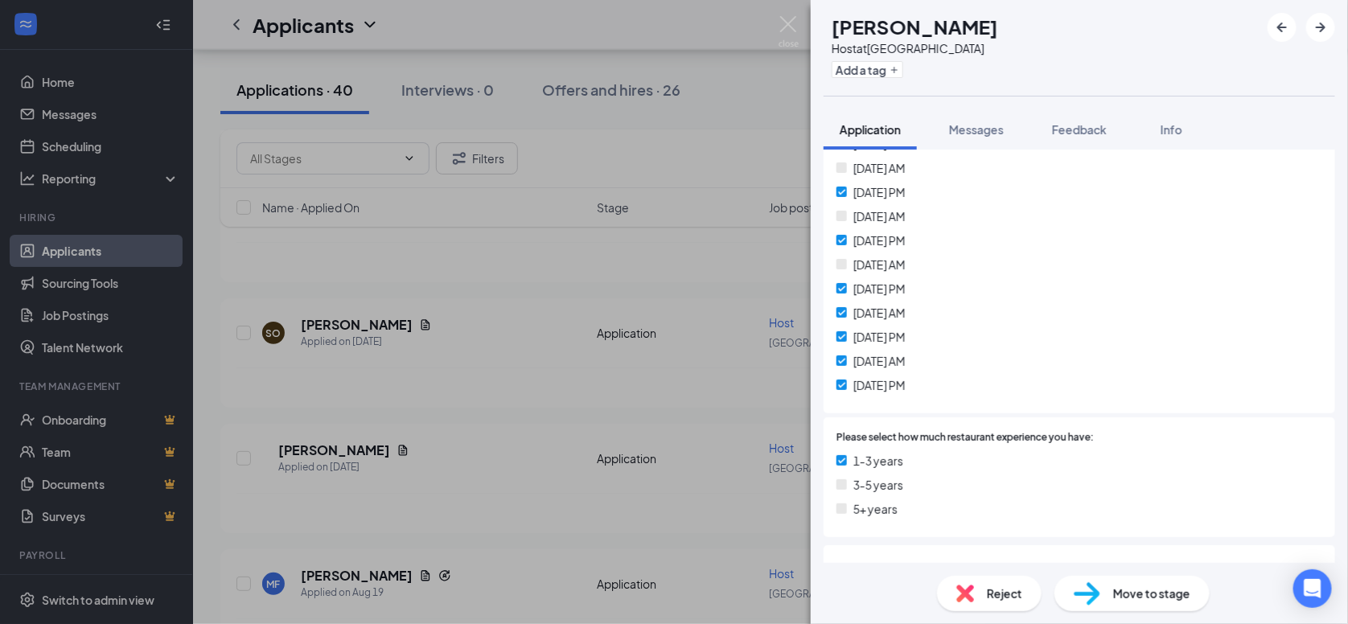
scroll to position [562, 0]
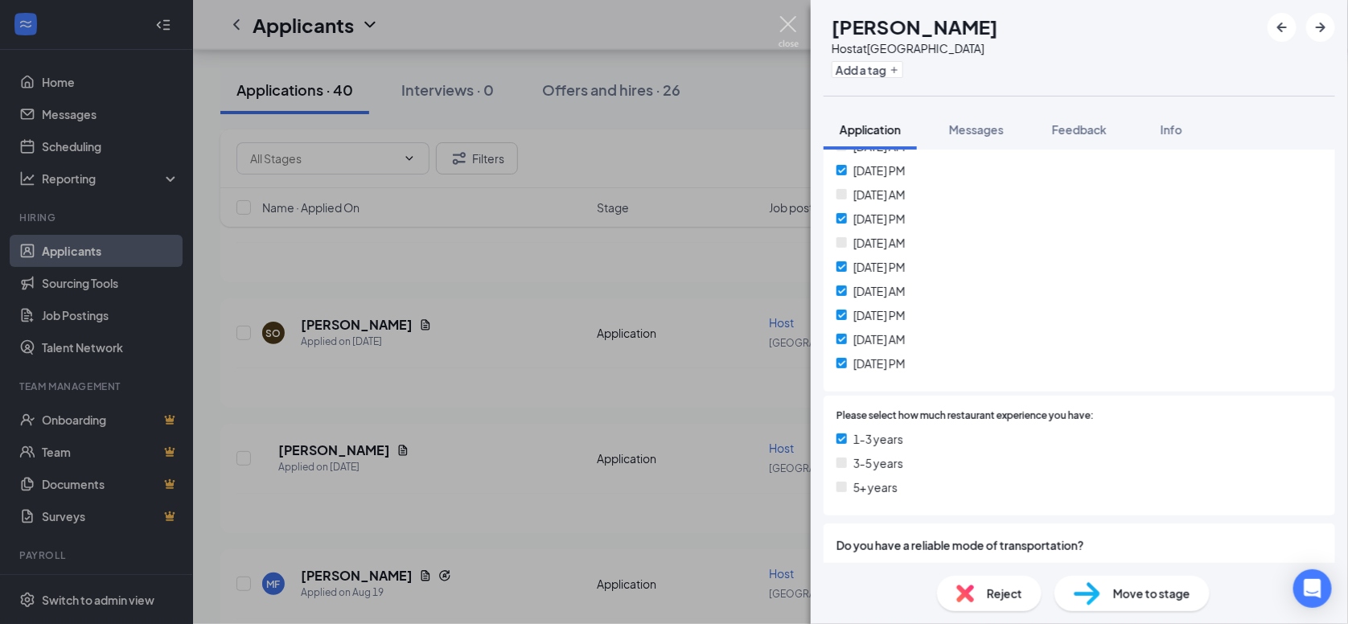
click at [792, 26] on img at bounding box center [789, 31] width 20 height 31
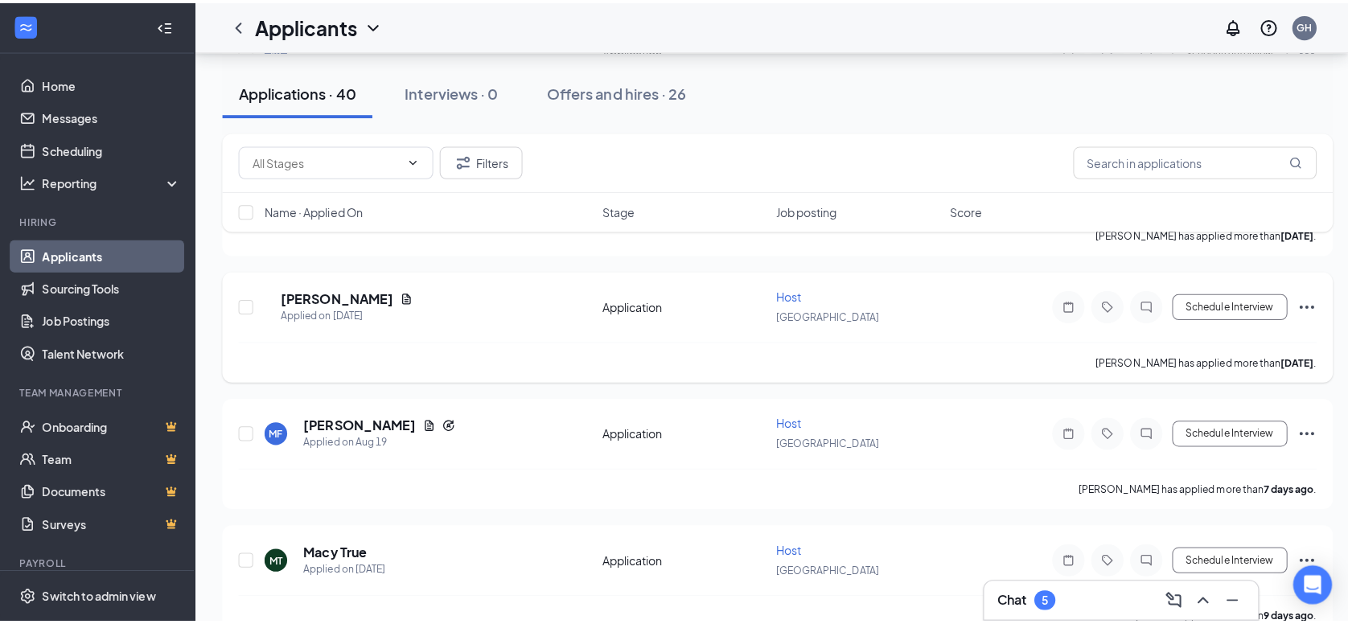
scroll to position [1286, 0]
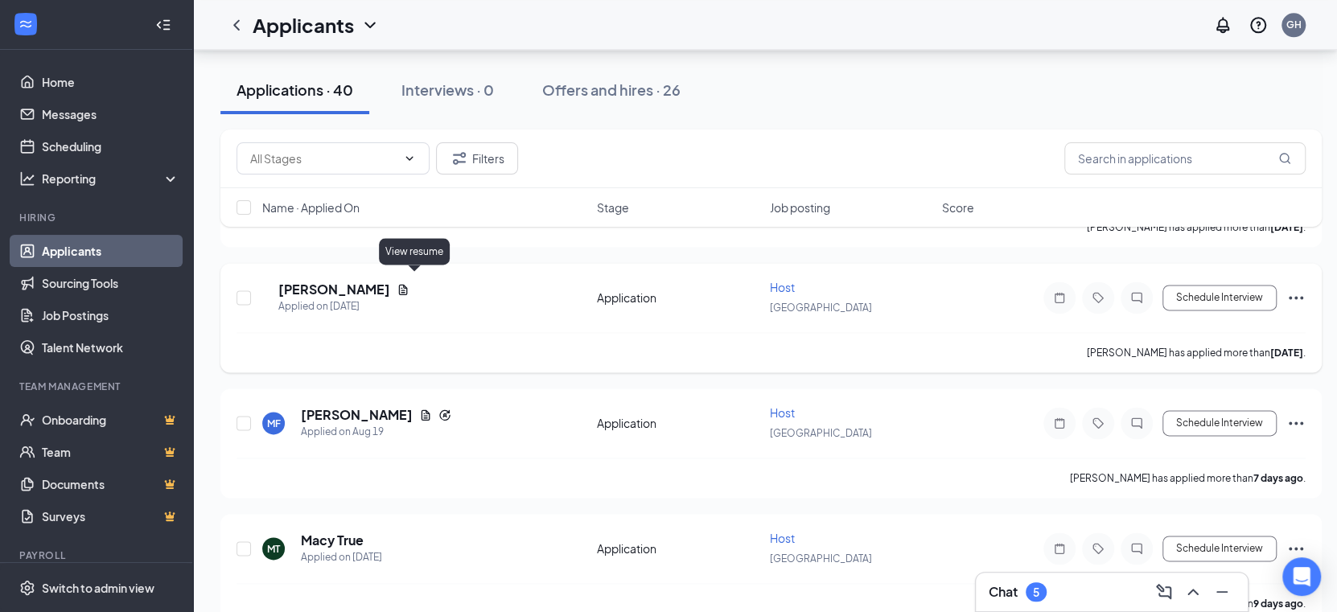
click at [409, 283] on icon "Document" at bounding box center [403, 289] width 13 height 13
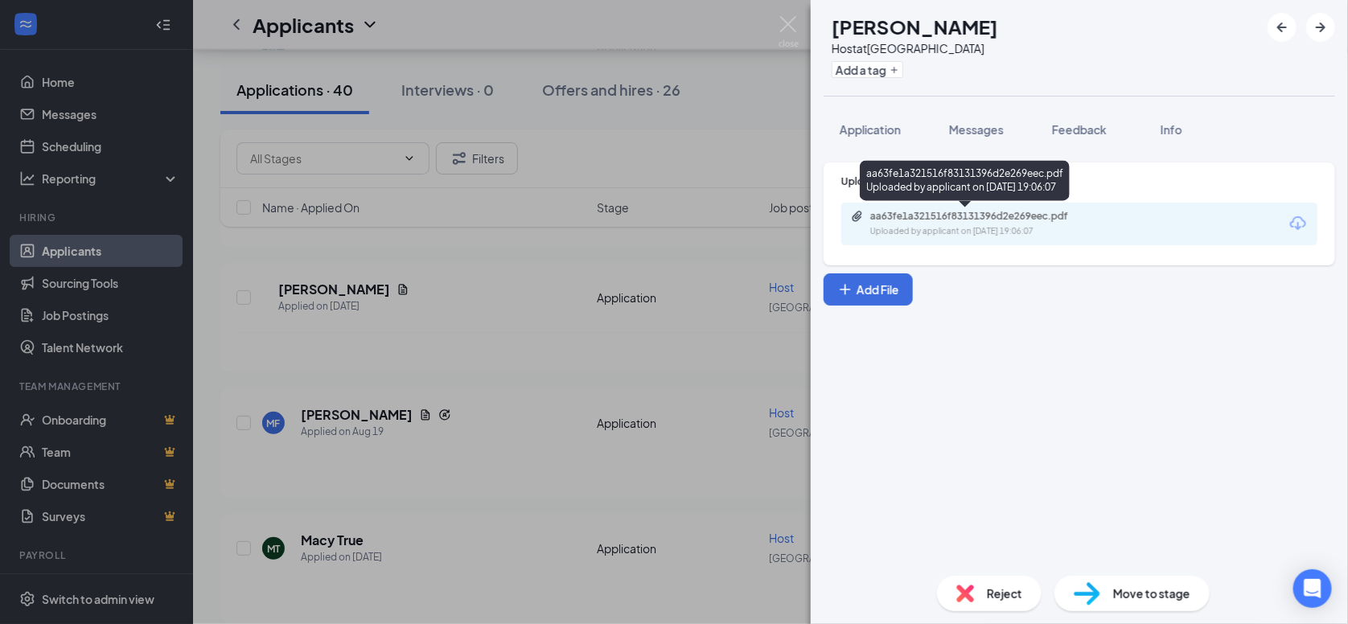
click at [874, 219] on div "aa63fe1a321516f83131396d2e269eec.pdf" at bounding box center [982, 216] width 225 height 13
